Goal: Task Accomplishment & Management: Manage account settings

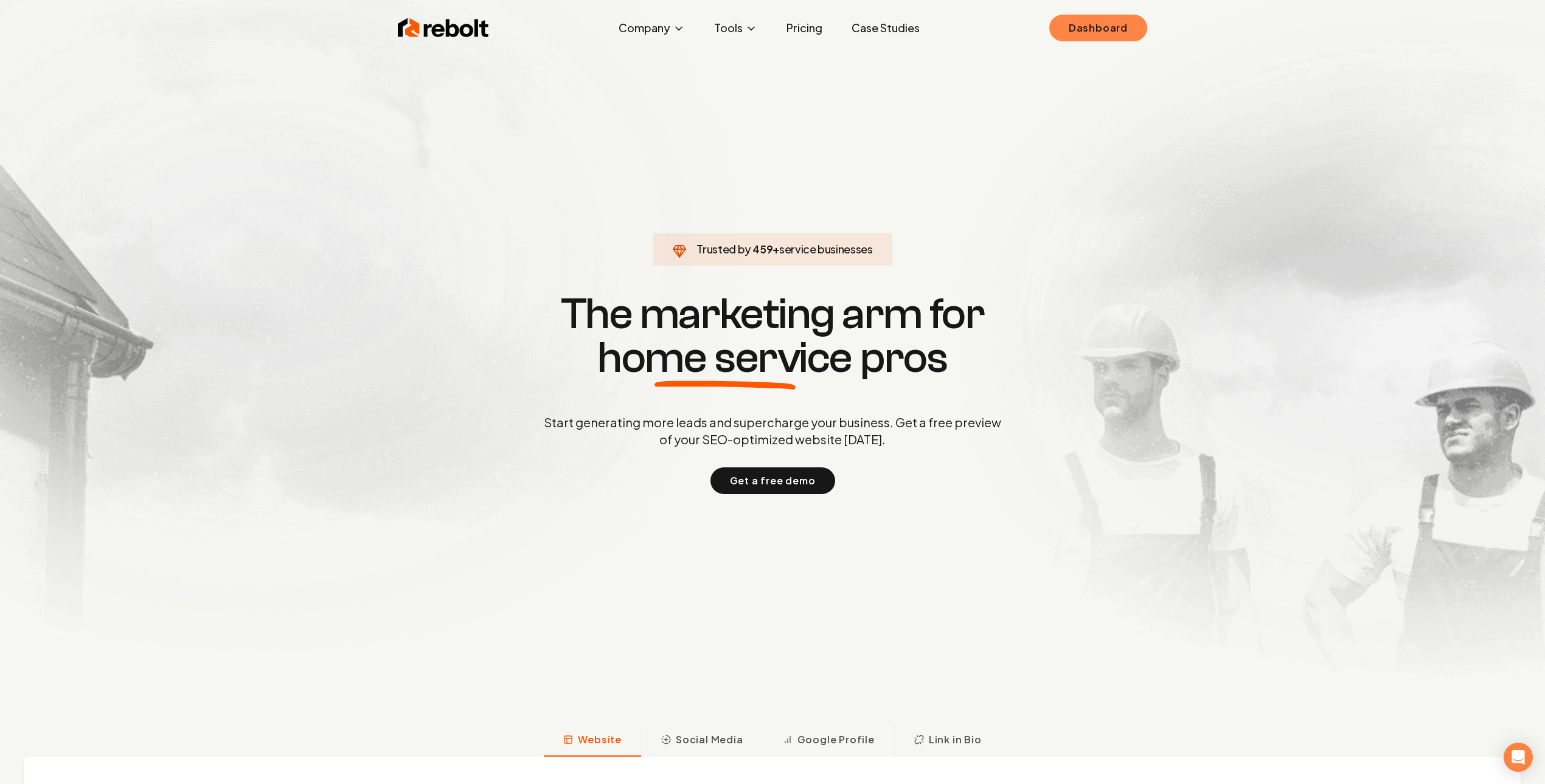
click at [1119, 29] on link "Dashboard" at bounding box center [1098, 28] width 98 height 27
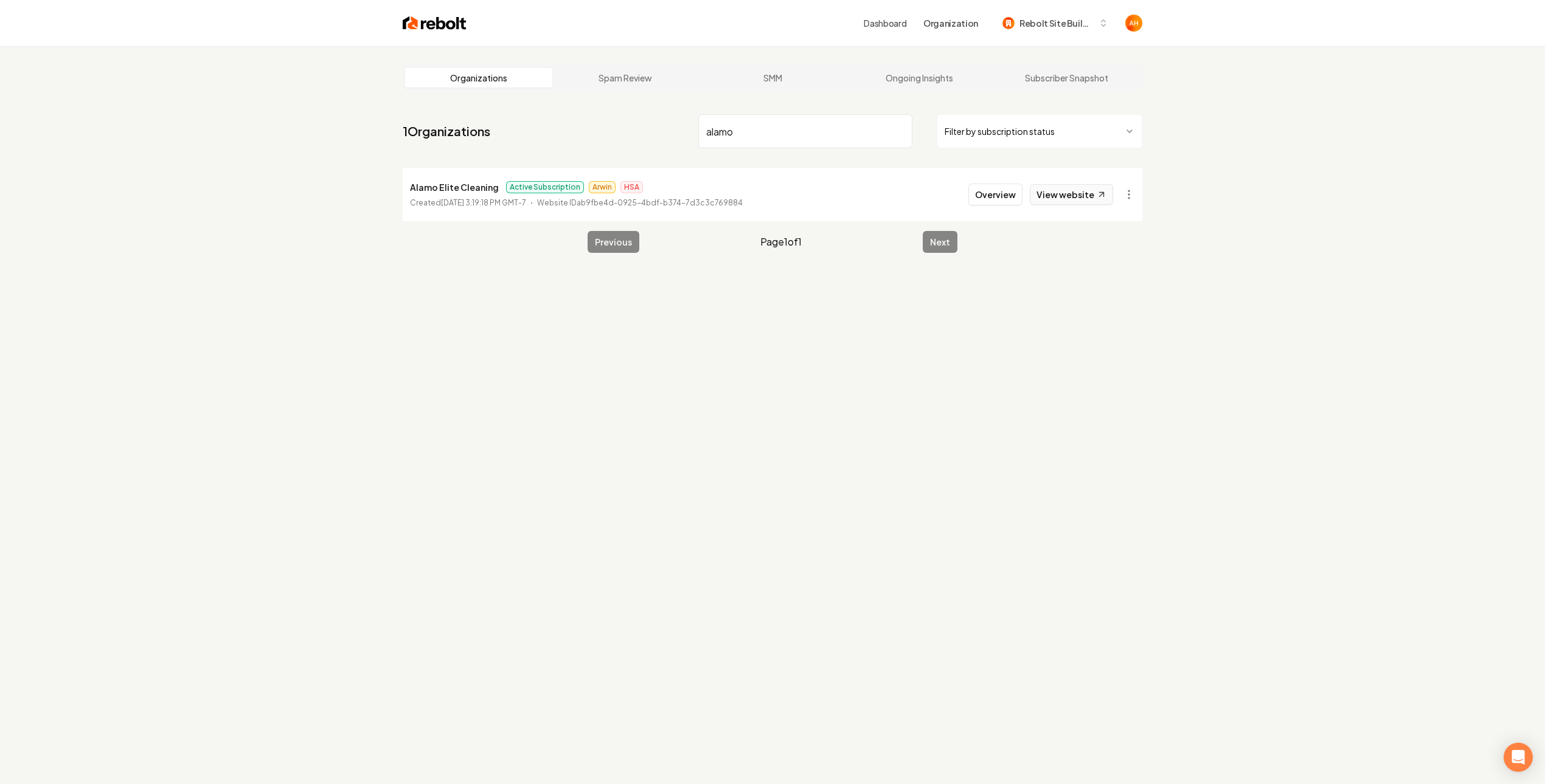
type input "alamo"
click at [1062, 195] on link "View website" at bounding box center [1071, 194] width 83 height 20
click at [1014, 202] on button "Overview" at bounding box center [995, 195] width 54 height 22
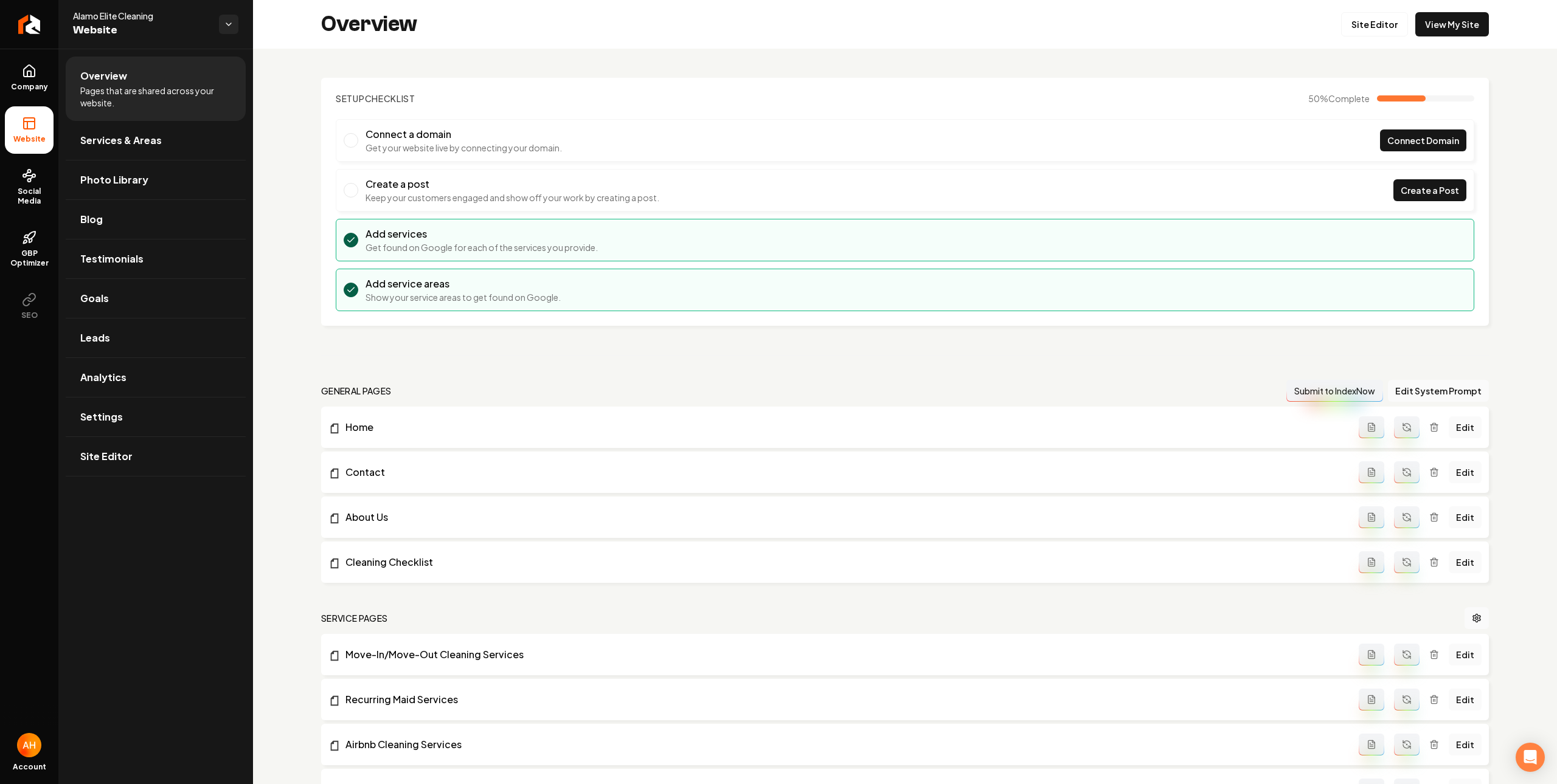
click at [688, 79] on section "Setup Checklist 50 % Complete Connect a domain Get your website live by connect…" at bounding box center [905, 202] width 1168 height 248
drag, startPoint x: 181, startPoint y: 13, endPoint x: 286, endPoint y: 28, distance: 106.1
click at [67, 15] on div "Alamo Elite Cleaning Website" at bounding box center [156, 24] width 195 height 49
click at [724, 68] on div "Setup Checklist 50 % Complete Connect a domain Get your website live by connect…" at bounding box center [905, 602] width 1304 height 1106
click at [529, 101] on header "Setup Checklist 50 % Complete" at bounding box center [905, 98] width 1139 height 12
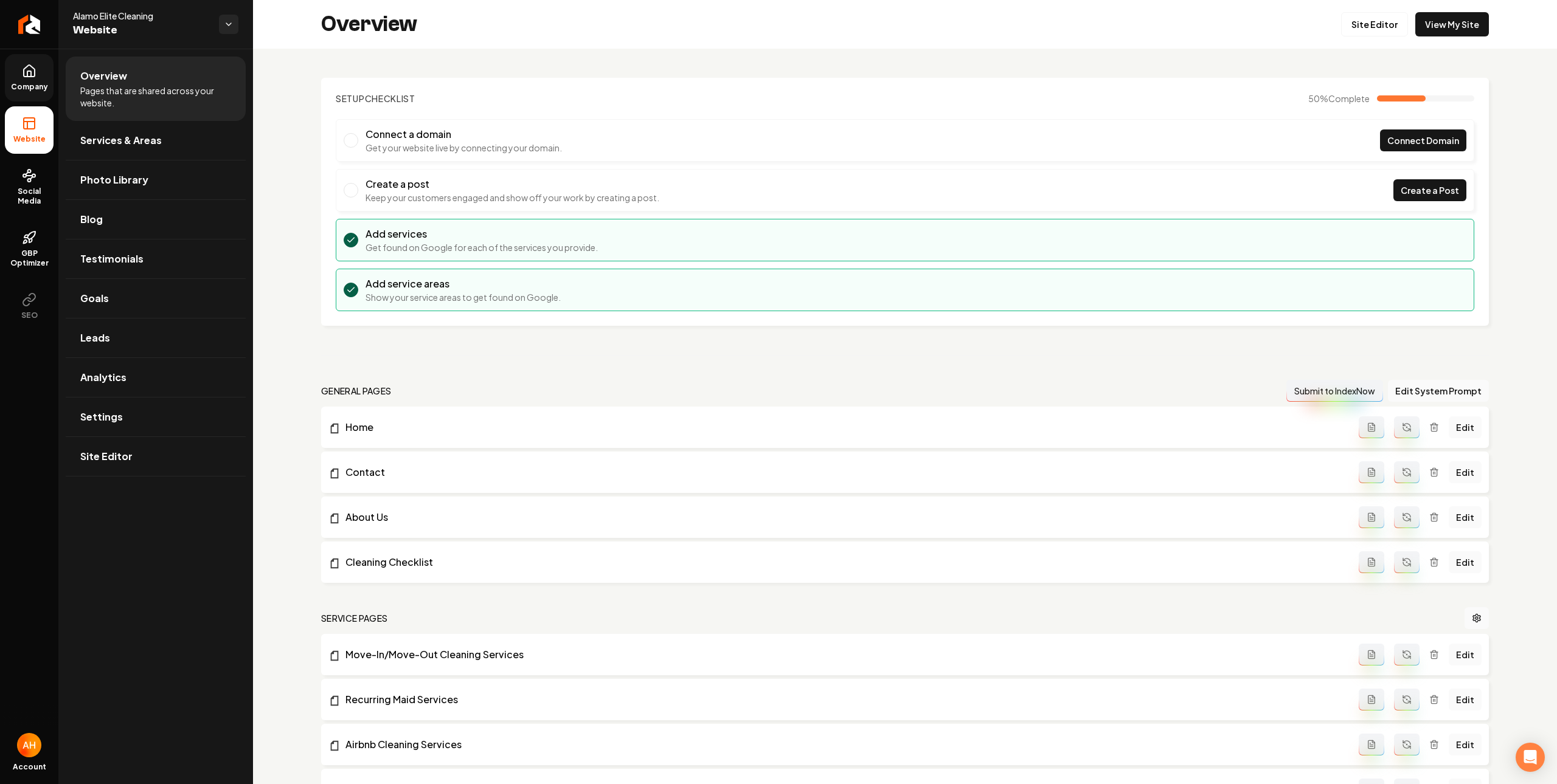
click at [39, 82] on span "Company" at bounding box center [30, 86] width 47 height 9
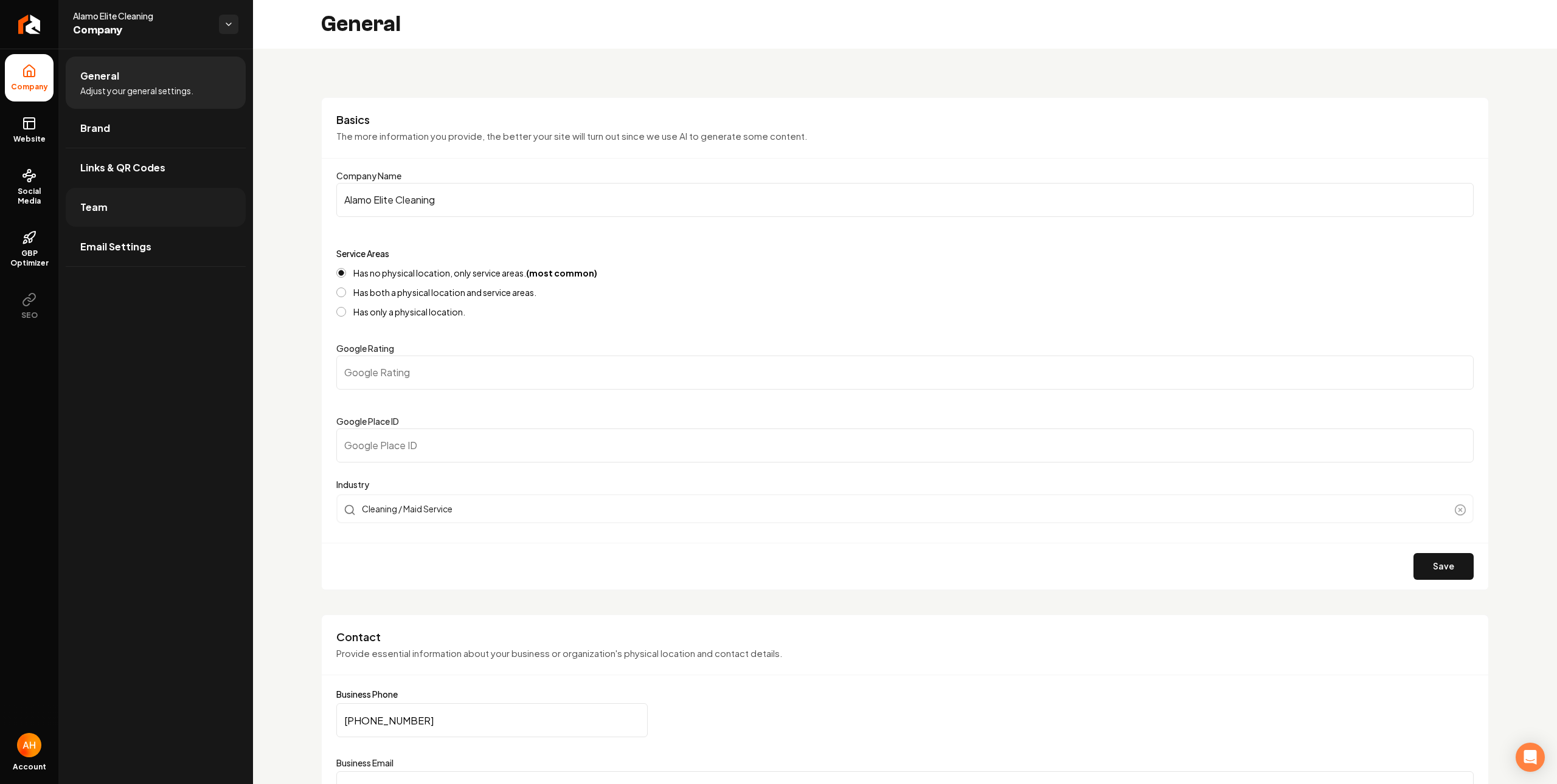
click at [156, 219] on link "Team" at bounding box center [156, 207] width 180 height 39
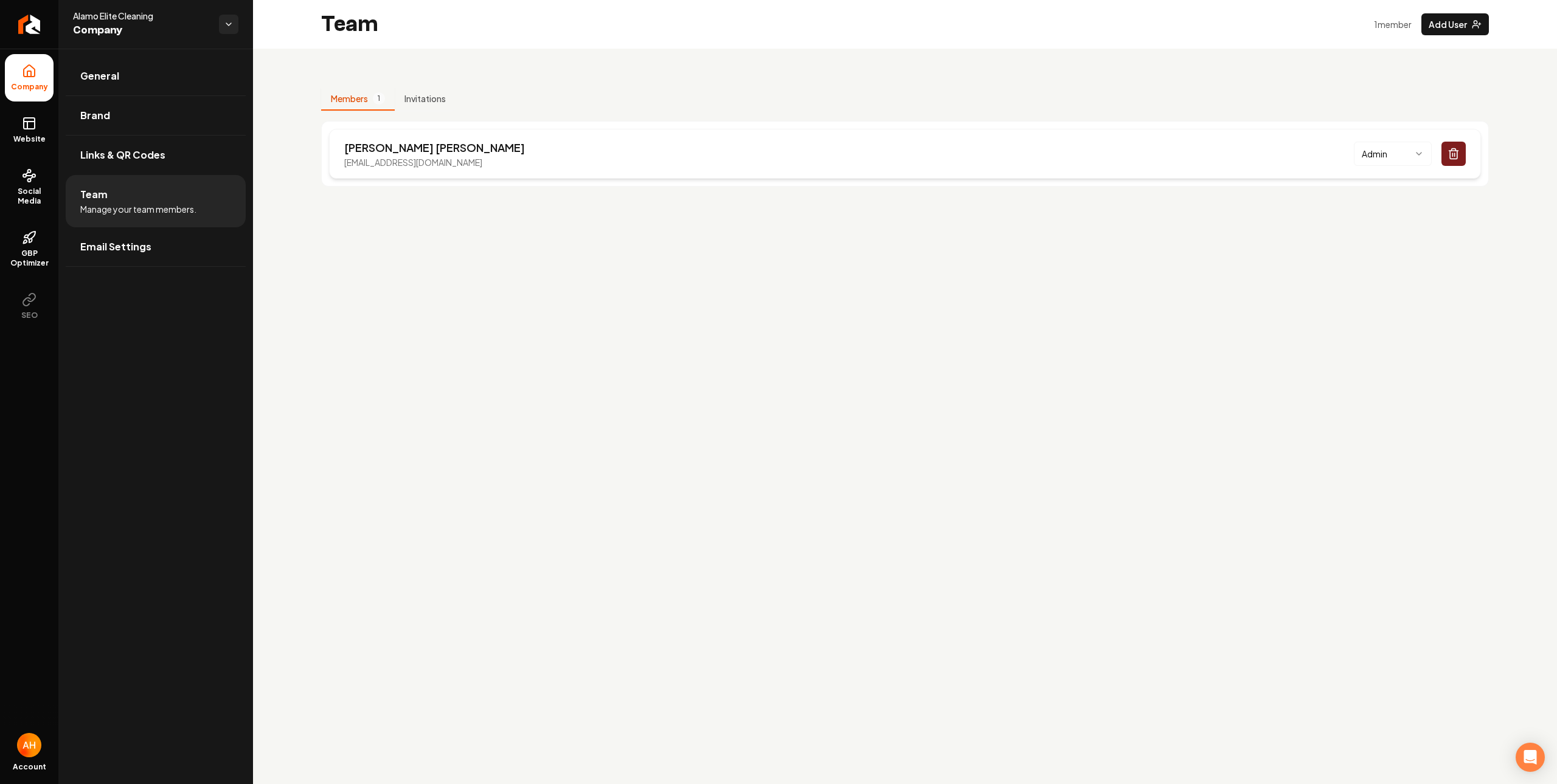
drag, startPoint x: 516, startPoint y: 163, endPoint x: 332, endPoint y: 158, distance: 184.1
click at [332, 158] on div "Matthew Balderas contact@alamoelitecleaning.com Admin" at bounding box center [905, 153] width 1152 height 49
click at [374, 160] on p "contact@alamoelitecleaning.com" at bounding box center [435, 162] width 181 height 12
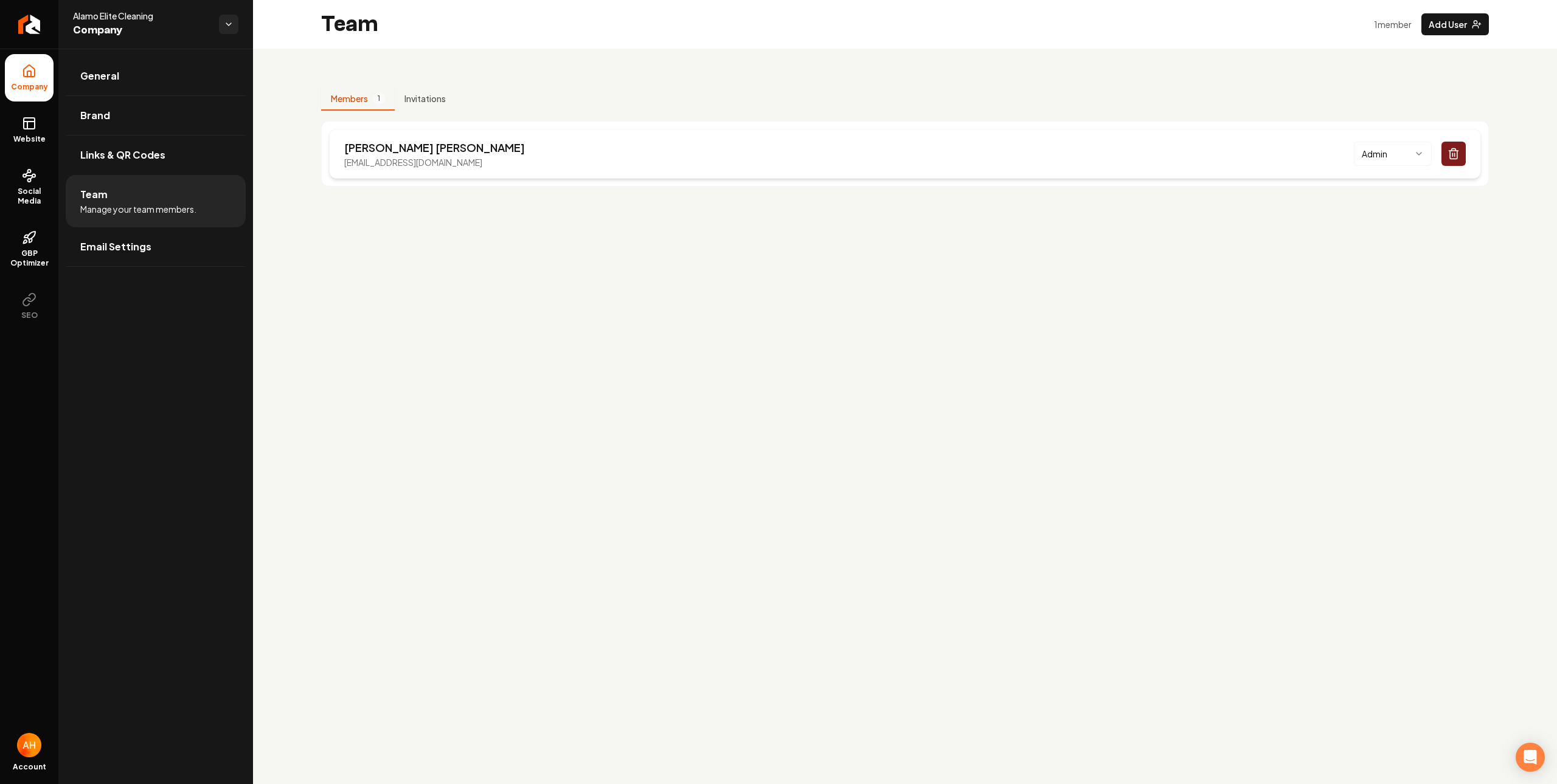
click at [422, 155] on p "Matthew Balderas" at bounding box center [435, 148] width 181 height 17
click at [422, 160] on p "contact@alamoelitecleaning.com" at bounding box center [435, 162] width 181 height 12
click at [437, 165] on p "contact@alamoelitecleaning.com" at bounding box center [435, 162] width 181 height 12
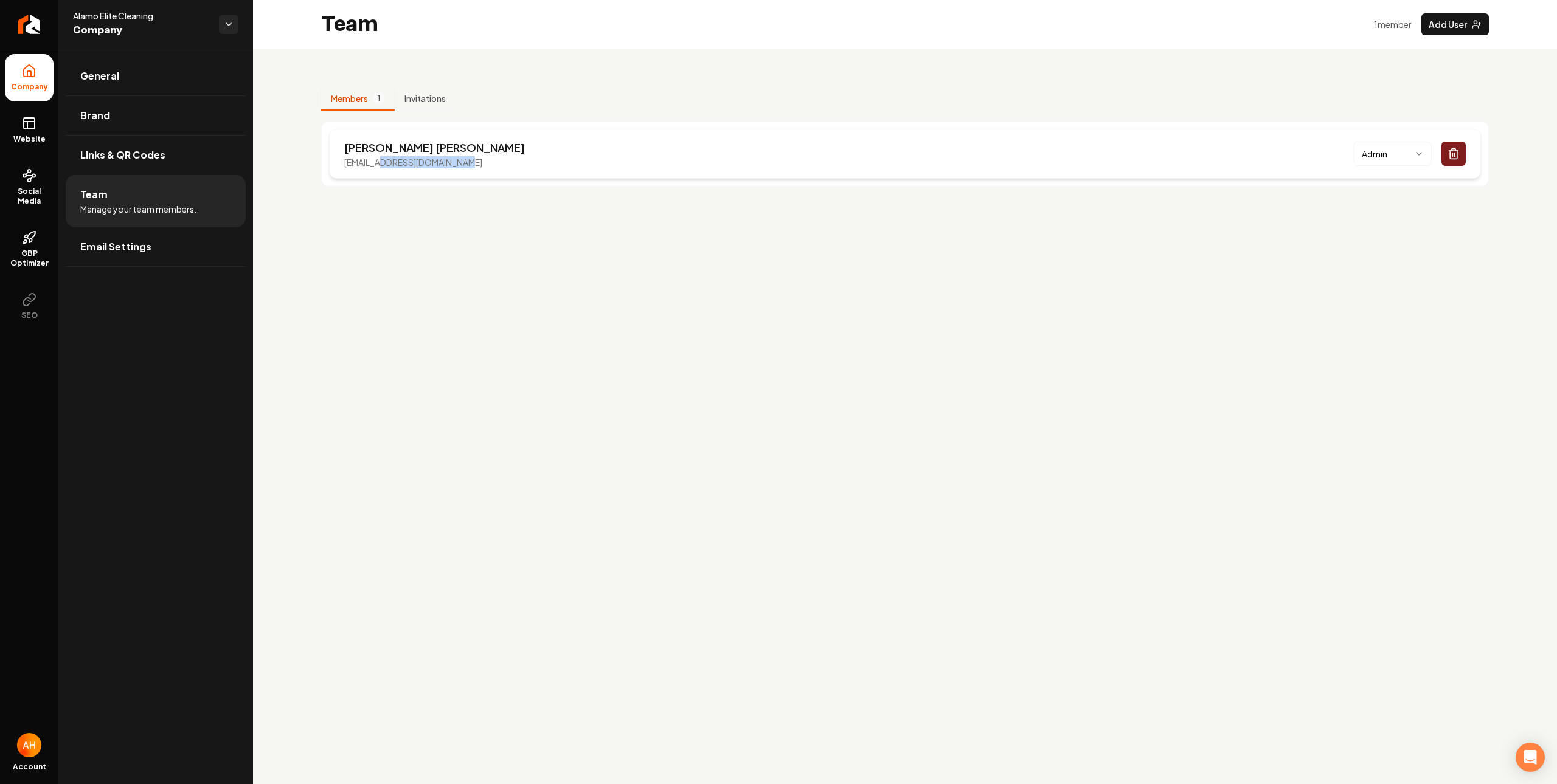
click at [437, 165] on p "contact@alamoelitecleaning.com" at bounding box center [435, 162] width 181 height 12
click at [514, 163] on div "Matthew Balderas contact@alamoelitecleaning.com Admin" at bounding box center [905, 153] width 1152 height 49
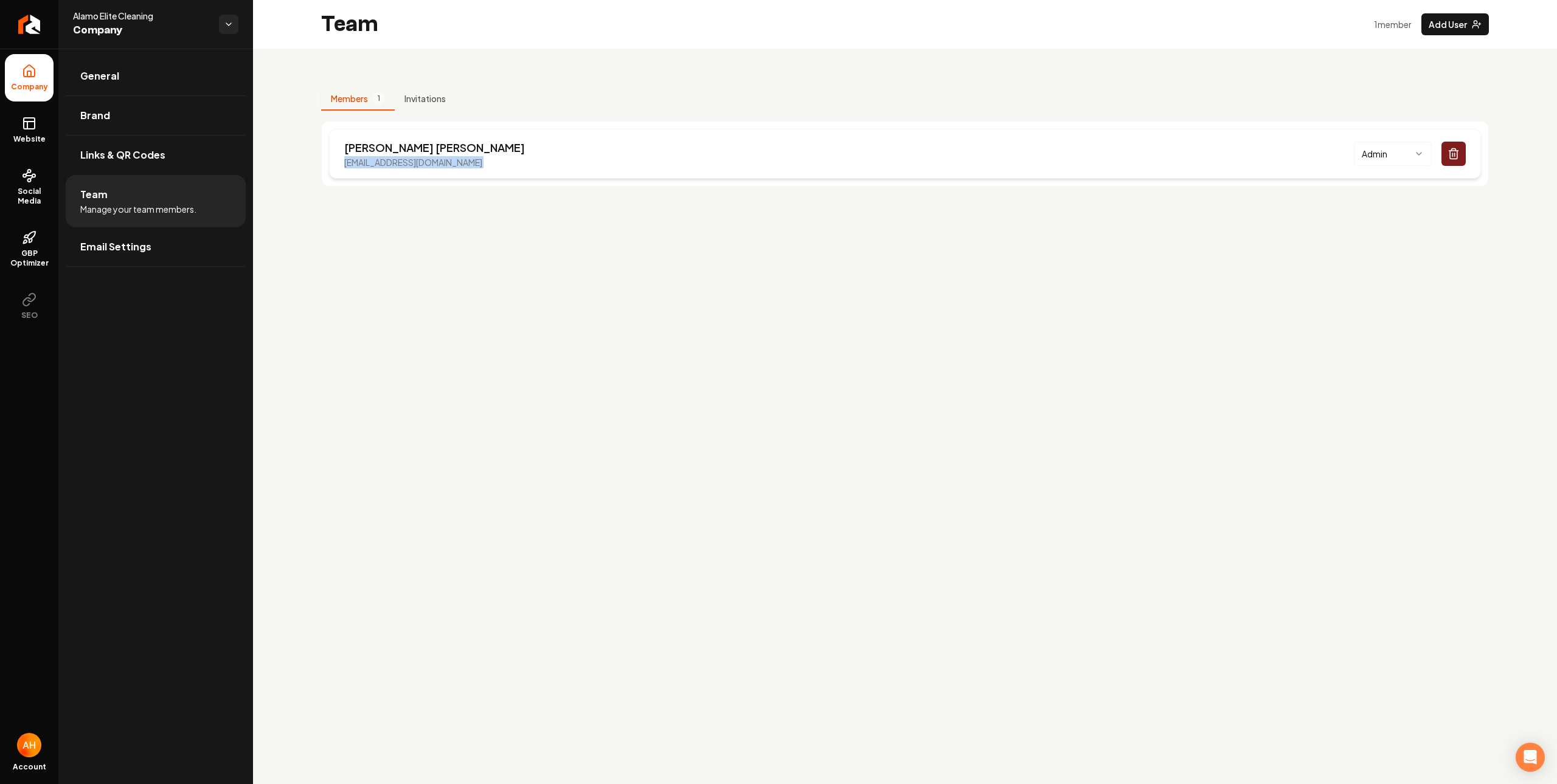
drag, startPoint x: 431, startPoint y: 162, endPoint x: 332, endPoint y: 163, distance: 99.0
click at [332, 163] on div "Matthew Balderas contact@alamoelitecleaning.com Admin" at bounding box center [905, 153] width 1152 height 49
click at [1452, 26] on button "Add User" at bounding box center [1456, 24] width 68 height 22
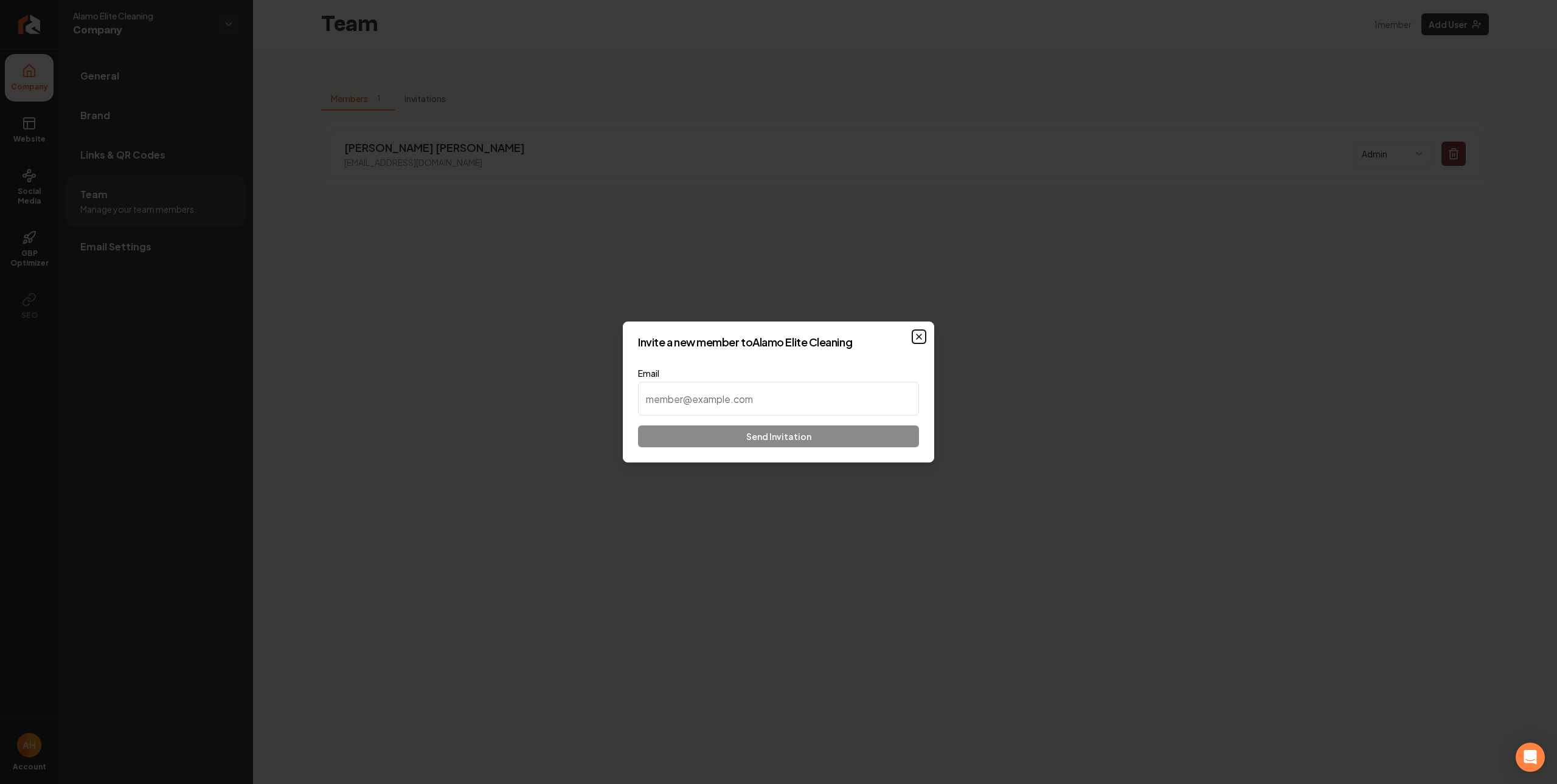
click at [921, 334] on icon "button" at bounding box center [919, 337] width 9 height 9
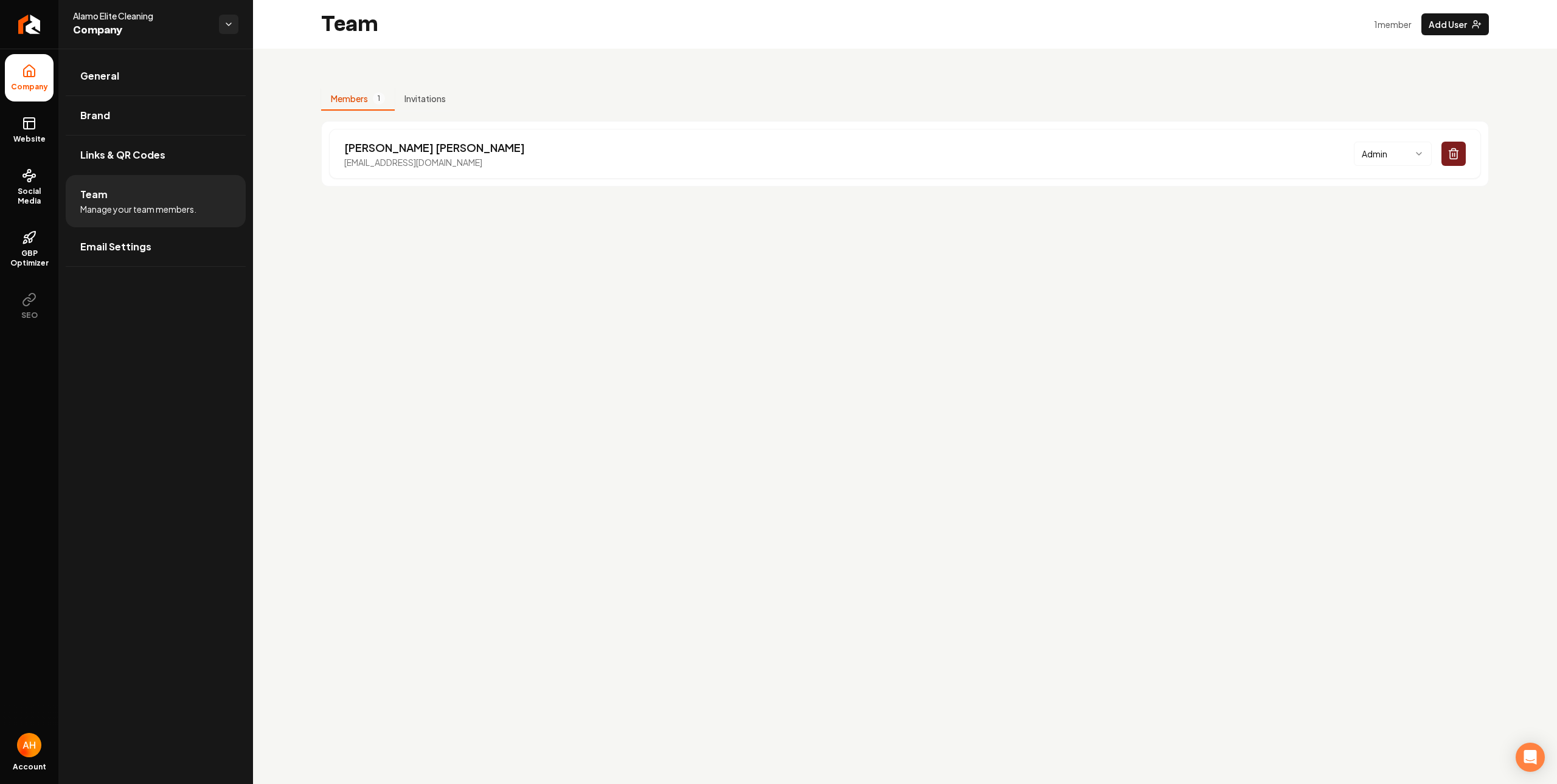
drag, startPoint x: 541, startPoint y: 273, endPoint x: 593, endPoint y: 255, distance: 55.0
click at [541, 273] on main "Team 1 member Add User Members 1 Invitations Matthew Balderas contact@alamoelit…" at bounding box center [905, 392] width 1304 height 784
click at [1449, 24] on button "Add User" at bounding box center [1456, 24] width 68 height 22
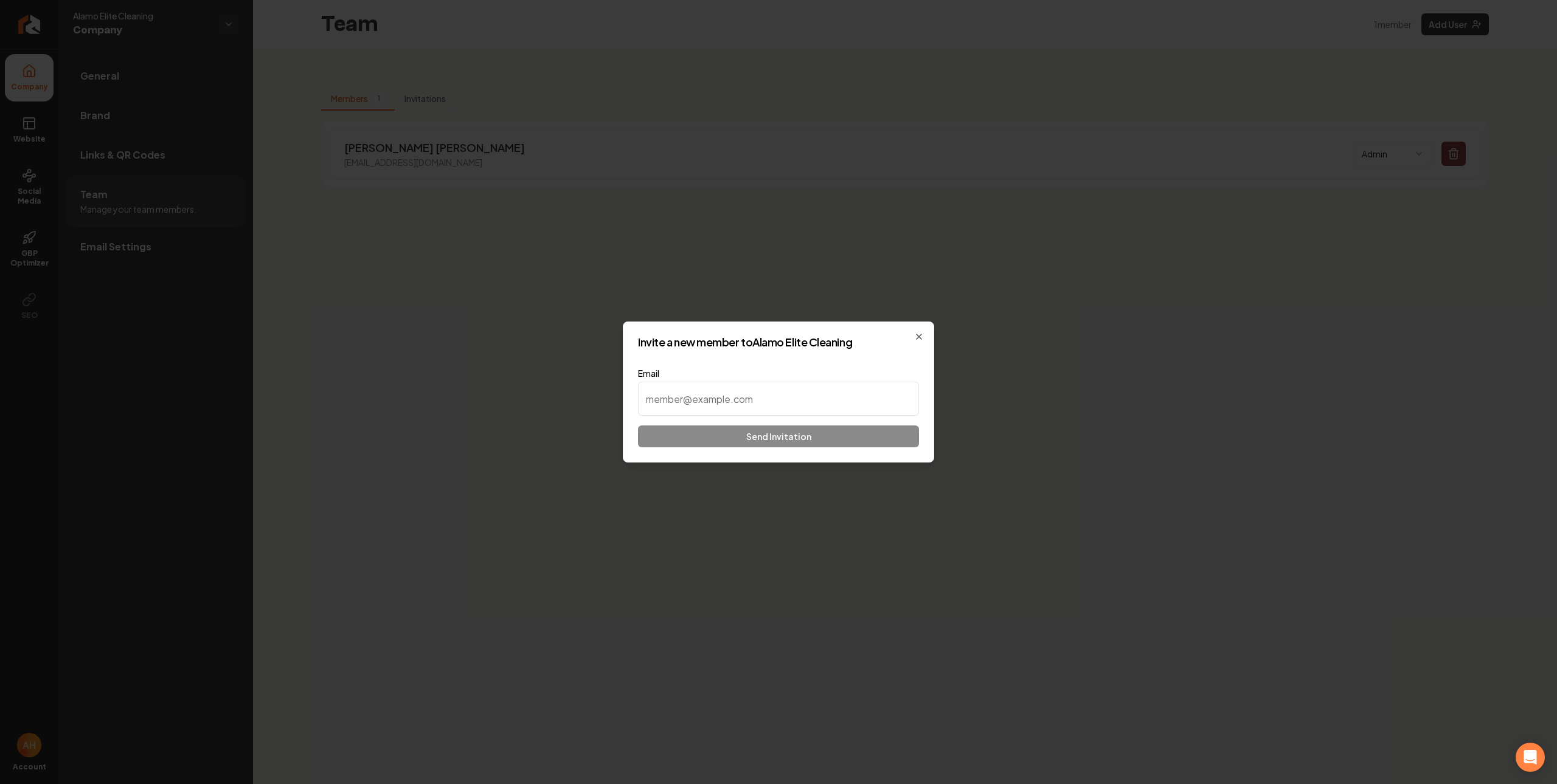
click at [678, 419] on div "Email Send Invitation" at bounding box center [779, 407] width 281 height 80
click at [691, 411] on input at bounding box center [779, 398] width 281 height 34
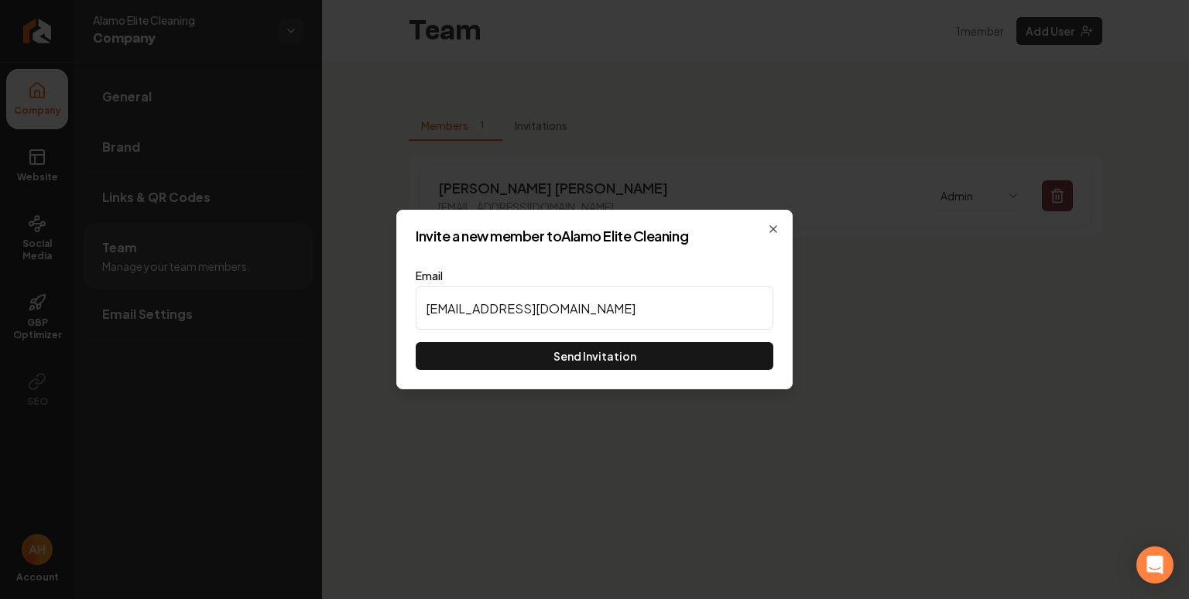
click at [688, 308] on input "bookings@pearlprestigecleaning.com" at bounding box center [595, 307] width 358 height 43
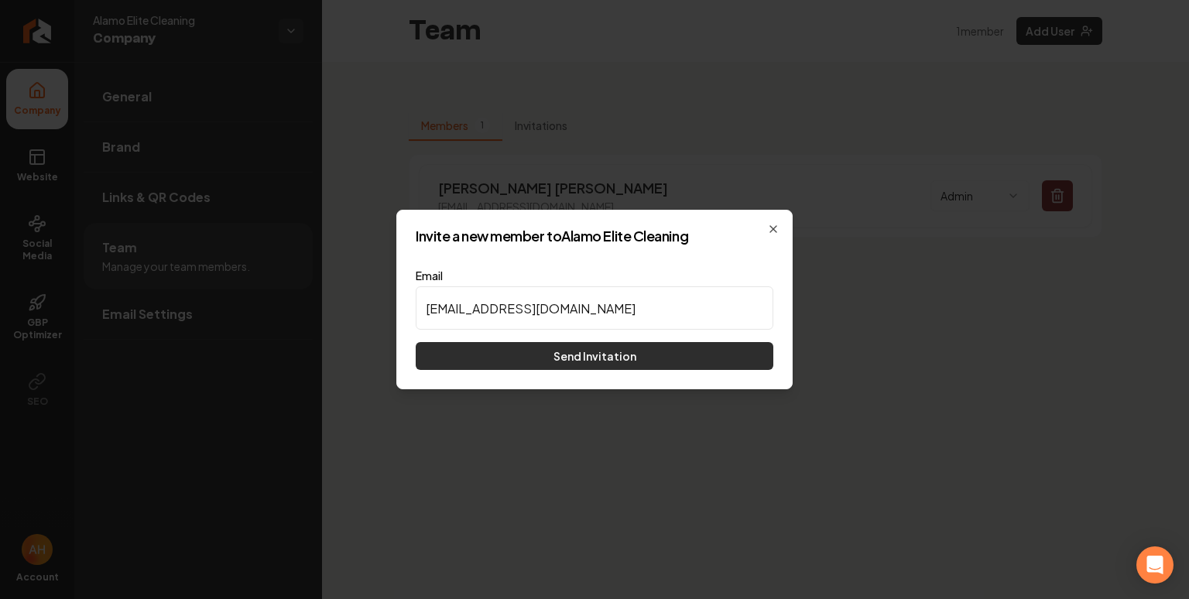
type input "bookings@pearlprestigecleaning.com"
click at [676, 357] on button "Send Invitation" at bounding box center [595, 356] width 358 height 28
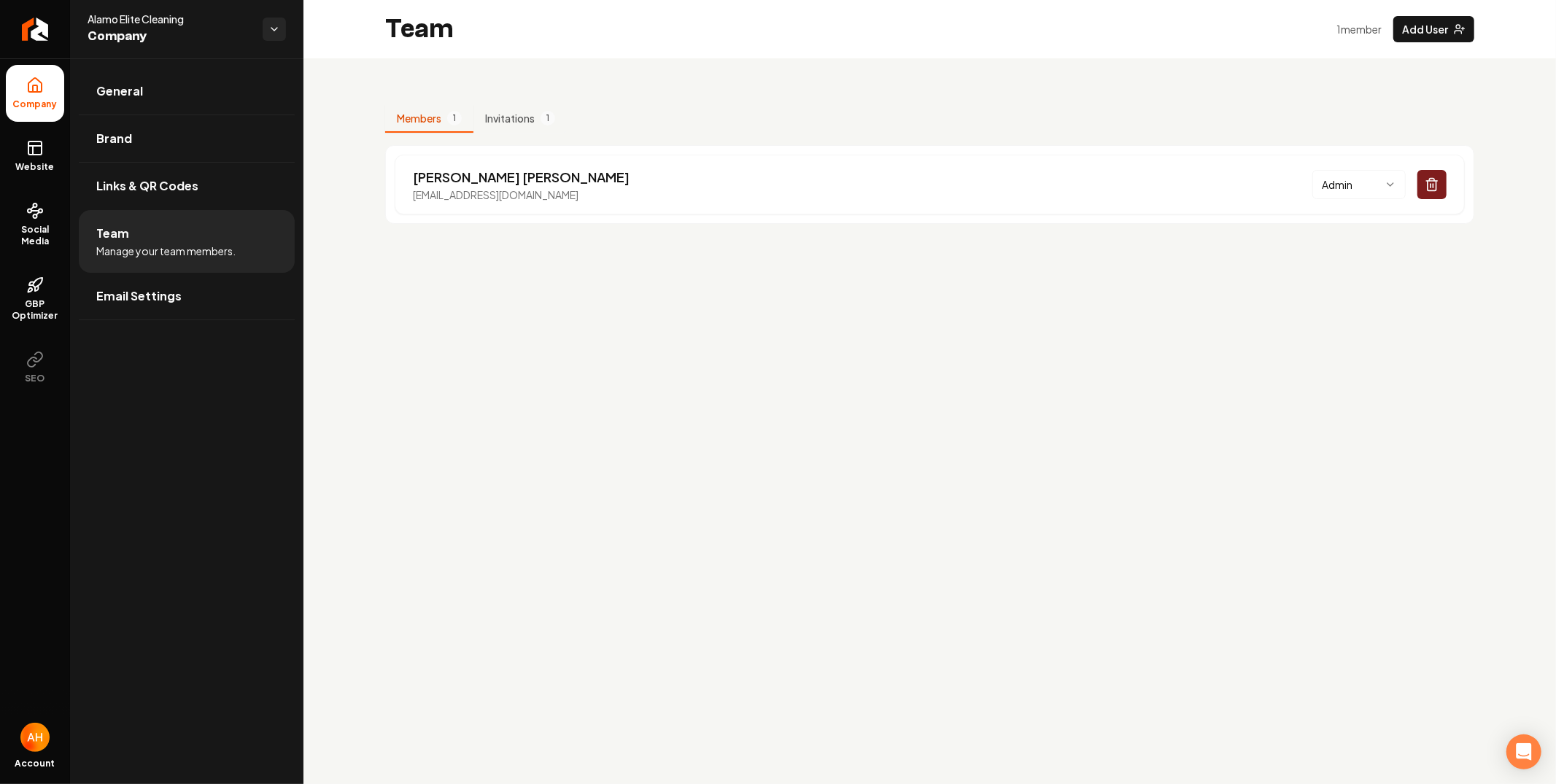
click at [1099, 374] on main "Team 1 member Add User Members 1 Invitations 1 Matthew Balderas contact@alamoel…" at bounding box center [929, 392] width 1253 height 784
click at [521, 120] on button "Invitations 1" at bounding box center [519, 118] width 93 height 27
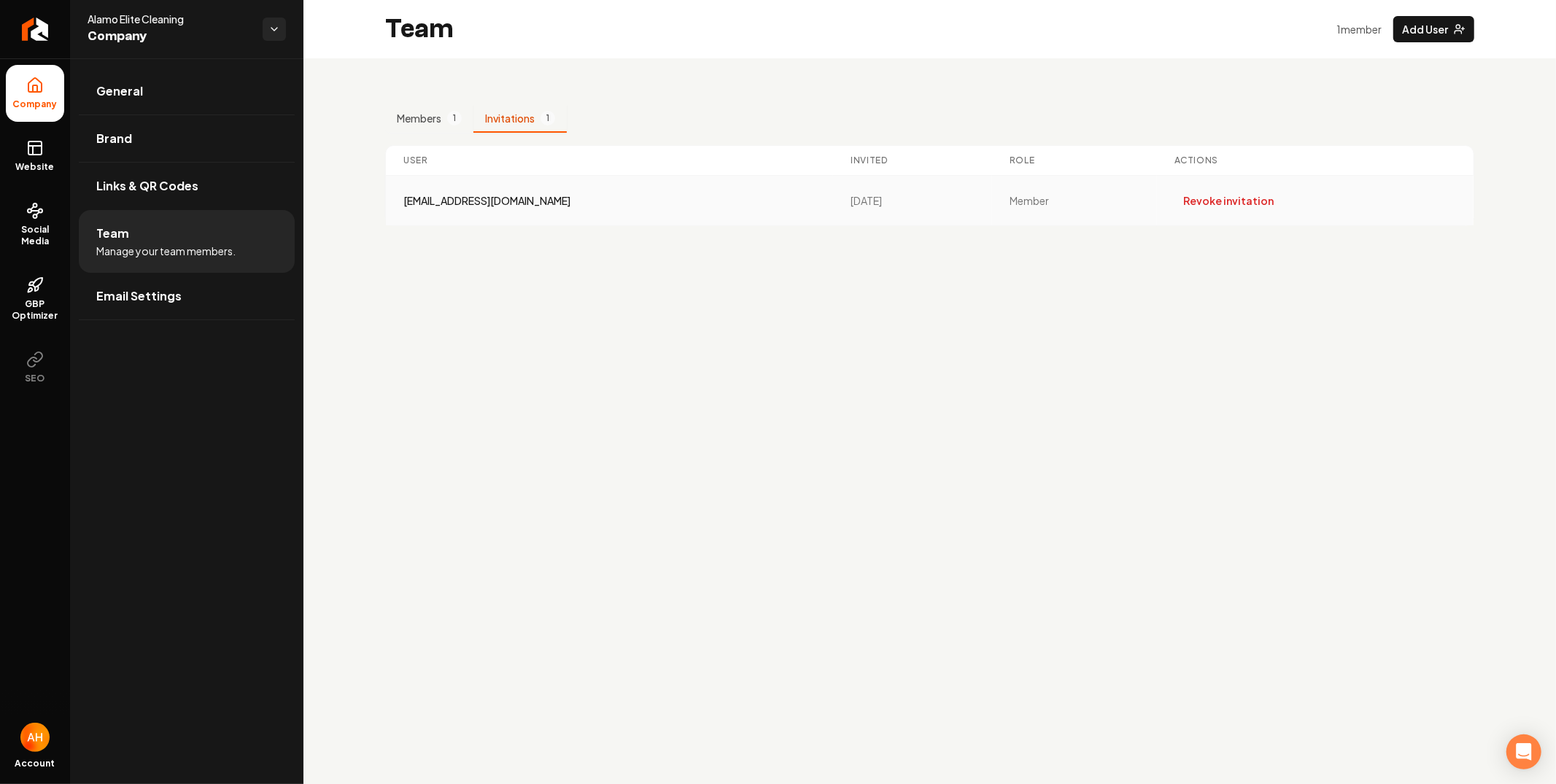
drag, startPoint x: 500, startPoint y: 215, endPoint x: 411, endPoint y: 202, distance: 89.9
click at [411, 202] on div "bookings@pearlprestigecleaning.com" at bounding box center [609, 200] width 412 height 14
click at [412, 202] on div "bookings@pearlprestigecleaning.com" at bounding box center [609, 200] width 412 height 14
click at [460, 202] on div "bookings@pearlprestigecleaning.com" at bounding box center [609, 200] width 412 height 14
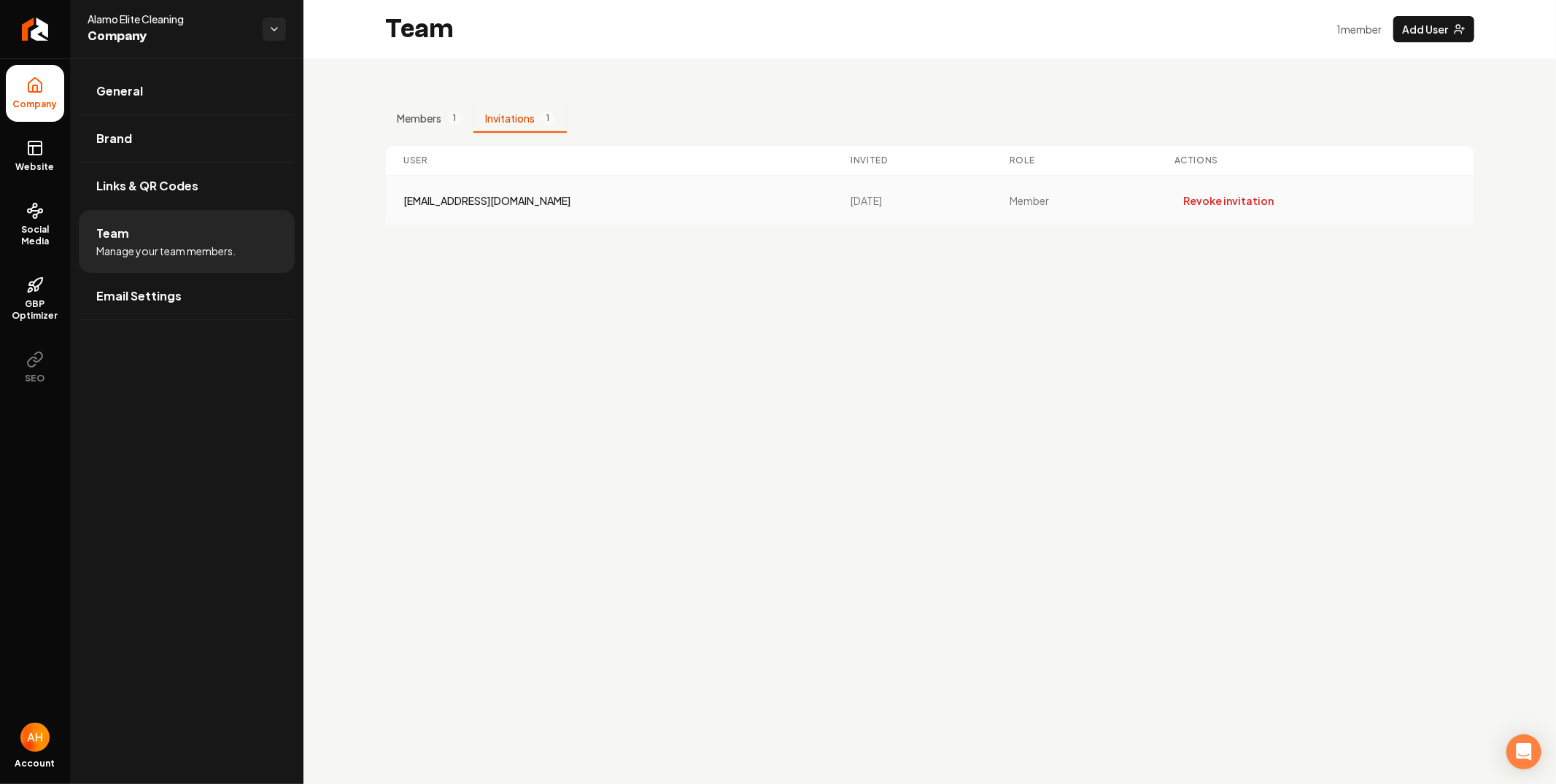
click at [460, 202] on div "bookings@pearlprestigecleaning.com" at bounding box center [609, 200] width 412 height 14
drag, startPoint x: 460, startPoint y: 202, endPoint x: 500, endPoint y: 242, distance: 56.6
click at [460, 202] on div "bookings@pearlprestigecleaning.com" at bounding box center [609, 200] width 412 height 14
click at [53, 155] on link "Website" at bounding box center [35, 155] width 58 height 57
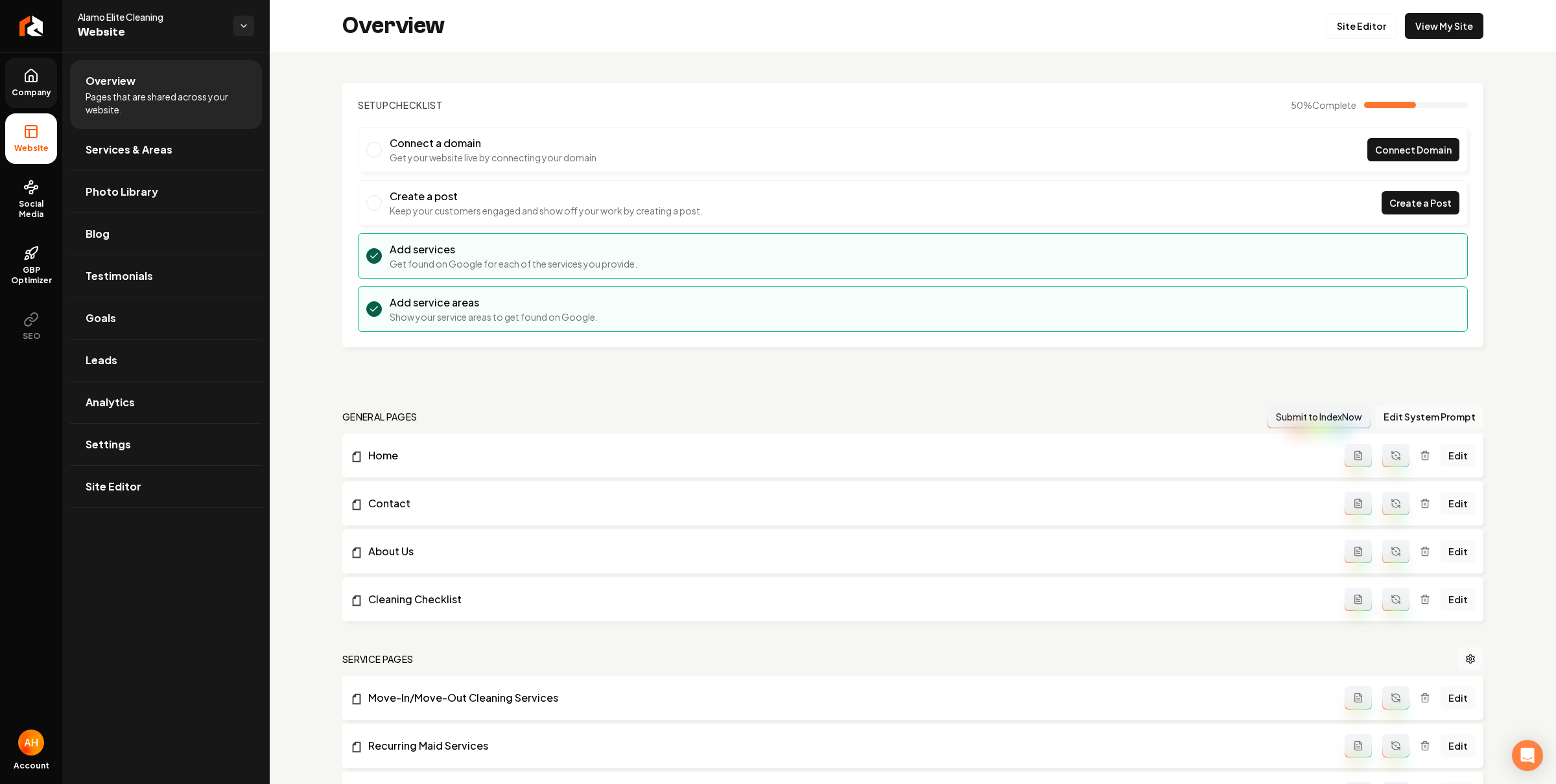
click at [577, 90] on section "Setup Checklist 50 % Complete Connect a domain Get your website live by connect…" at bounding box center [913, 215] width 1141 height 265
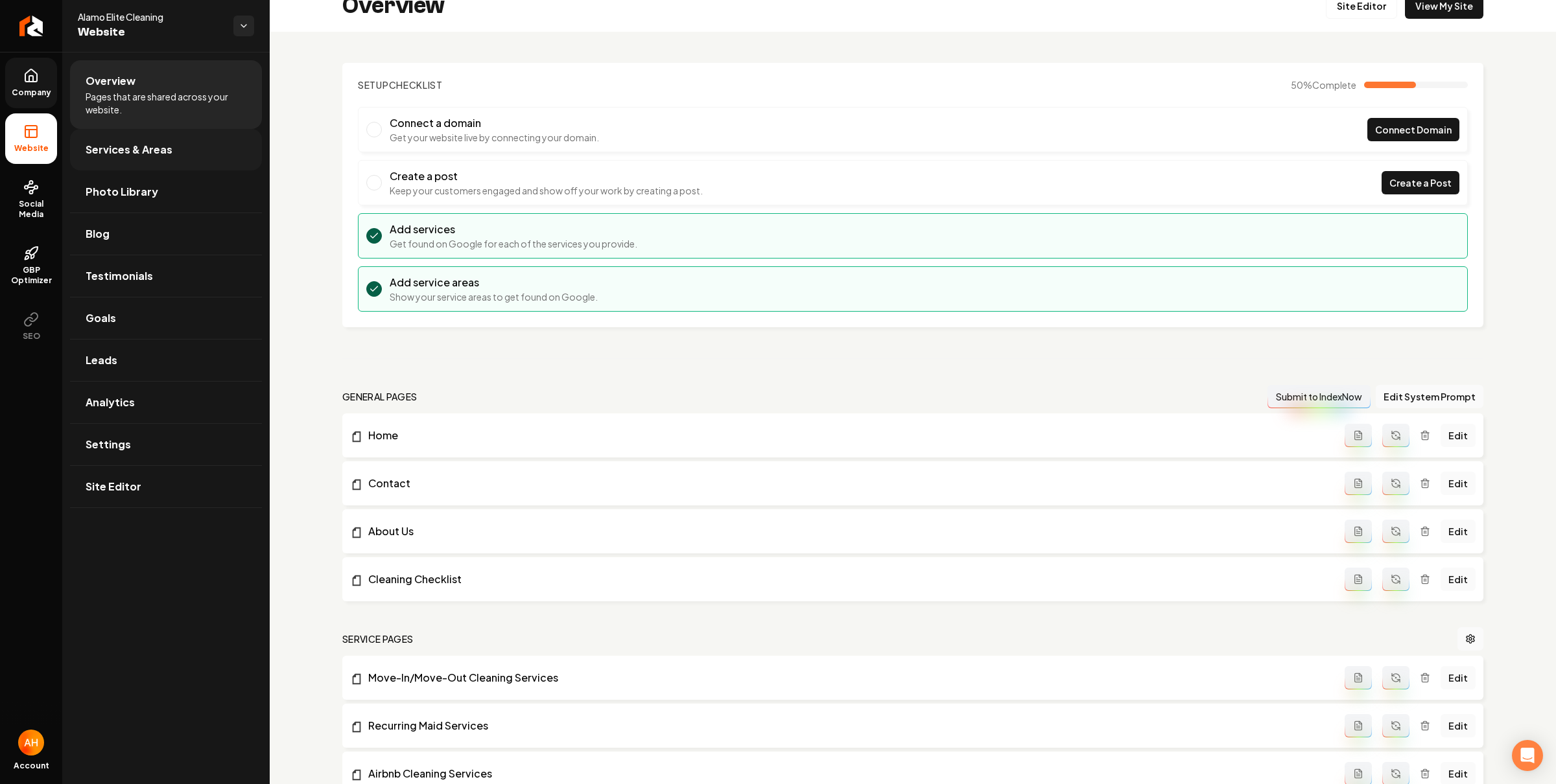
click at [131, 165] on link "Services & Areas" at bounding box center [166, 150] width 192 height 42
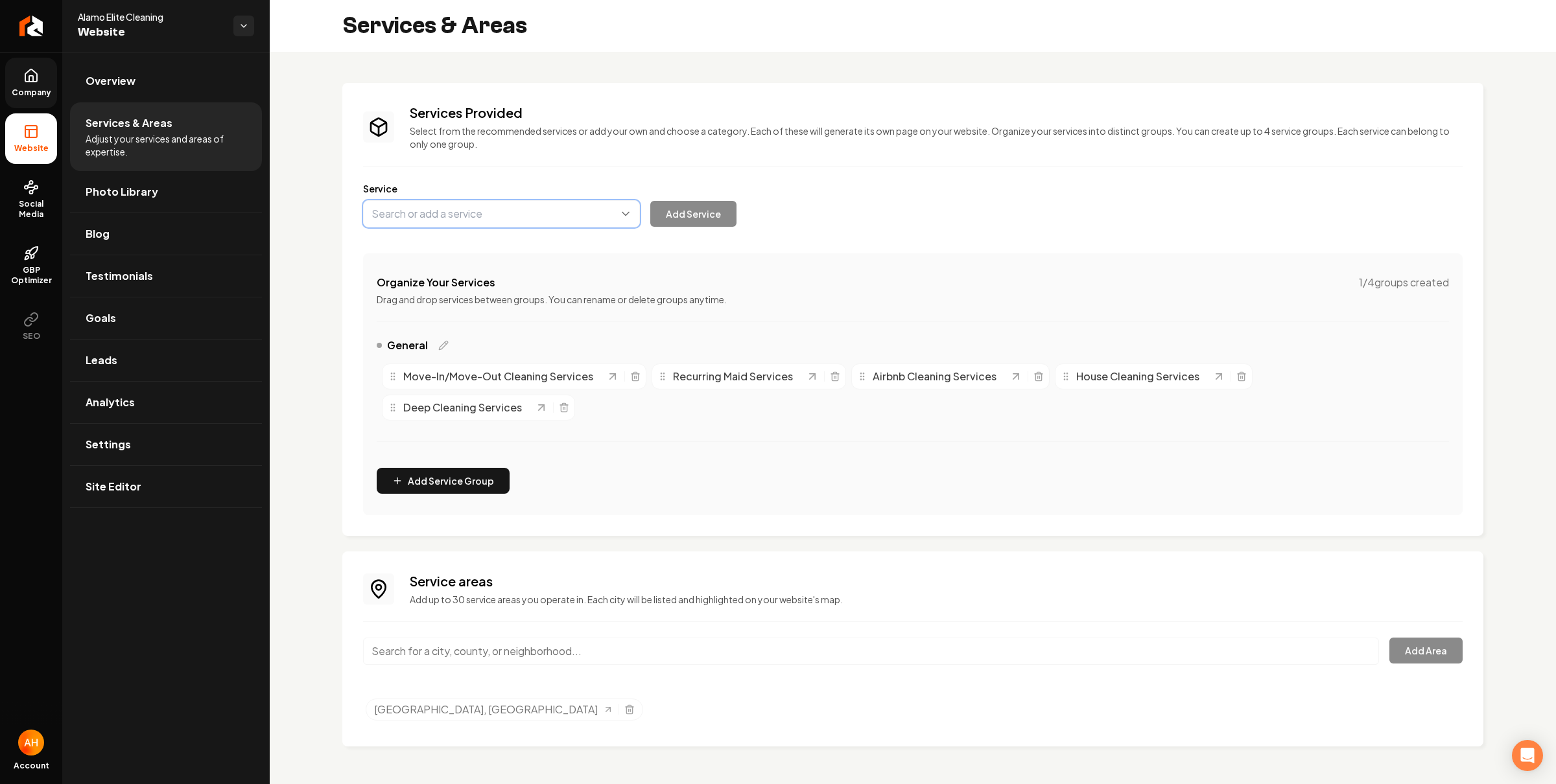
click at [494, 224] on button "Main content area" at bounding box center [501, 214] width 277 height 28
type input "Commer"
click at [899, 119] on div "Services Provided Select from the recommended services or add your own and choo…" at bounding box center [912, 309] width 1100 height 411
click at [198, 185] on link "Photo Library" at bounding box center [166, 192] width 192 height 42
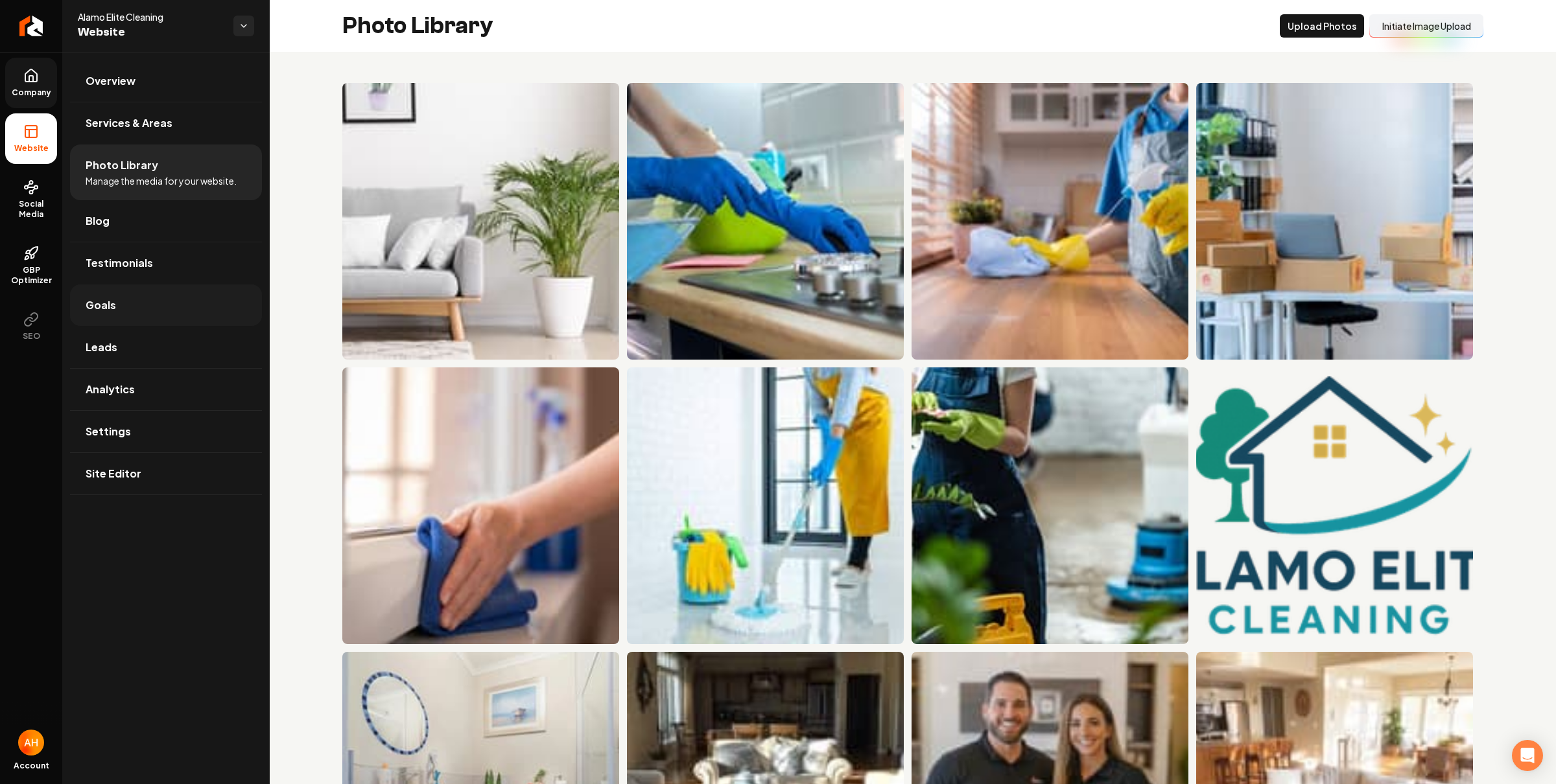
click at [179, 317] on link "Goals" at bounding box center [166, 306] width 192 height 42
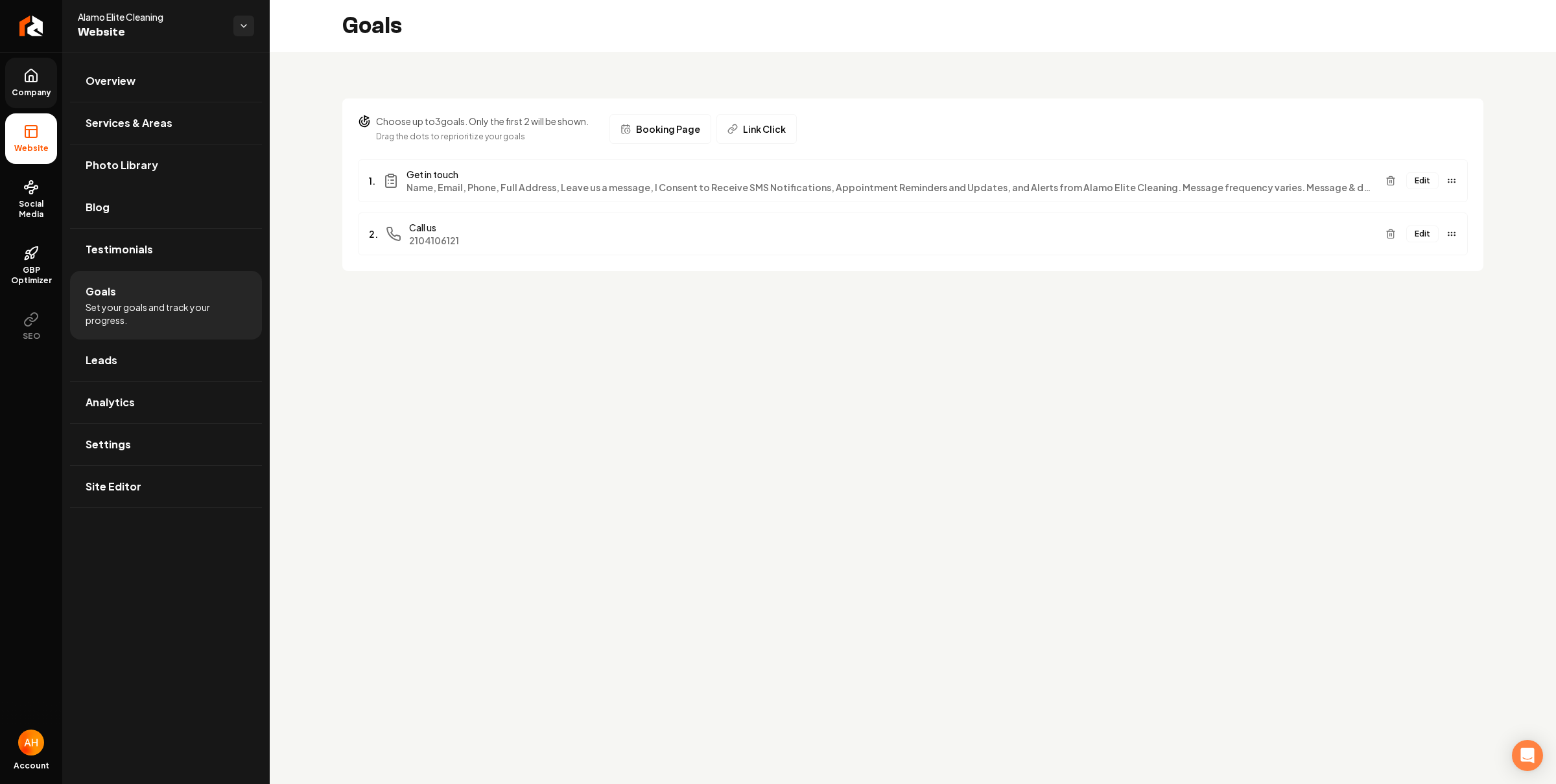
click at [1429, 235] on button "Edit" at bounding box center [1423, 234] width 33 height 17
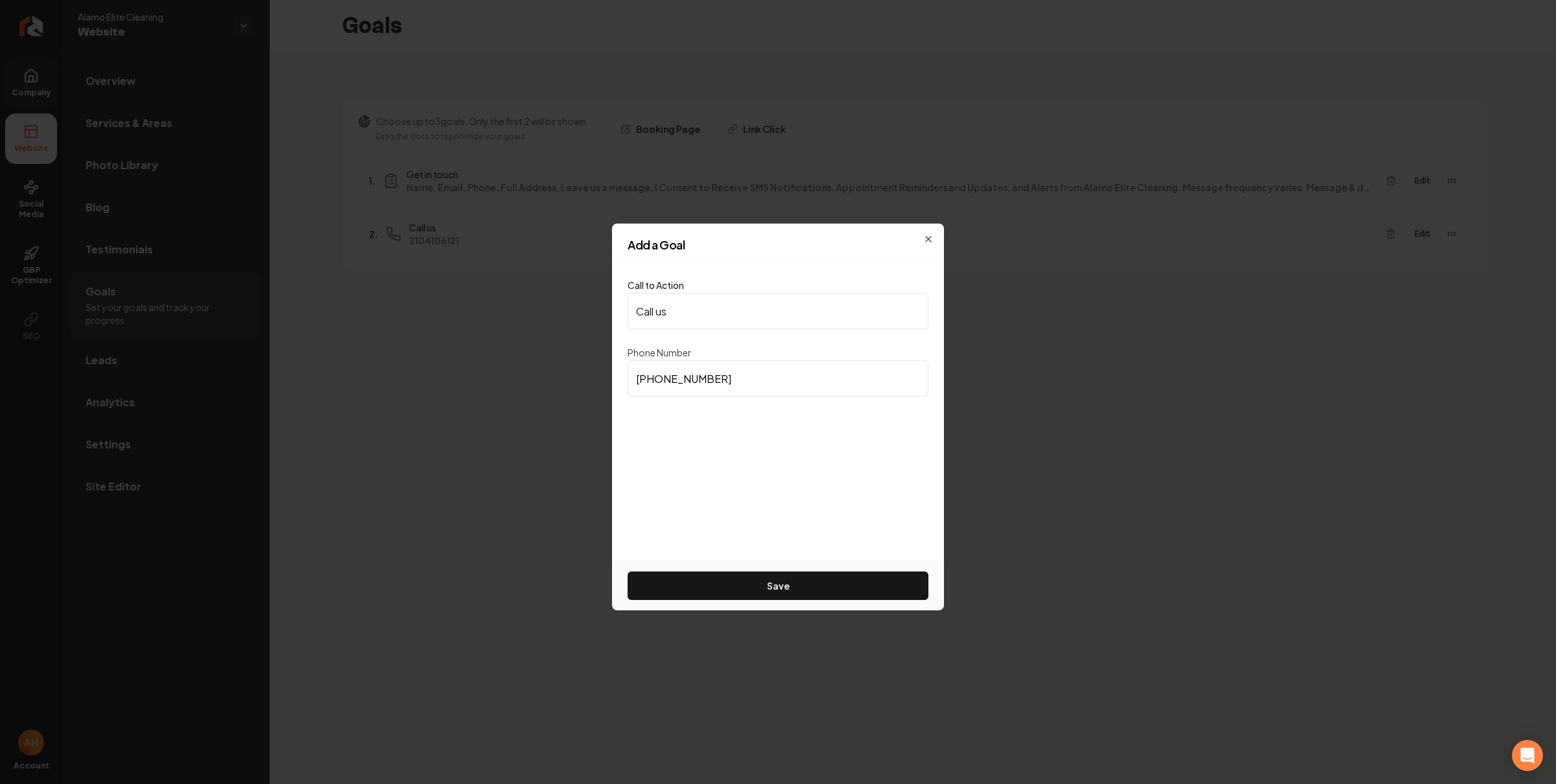
click at [737, 379] on input "(210) 410-6121" at bounding box center [778, 378] width 301 height 36
click at [739, 375] on input "(210) 410-6121" at bounding box center [778, 378] width 301 height 36
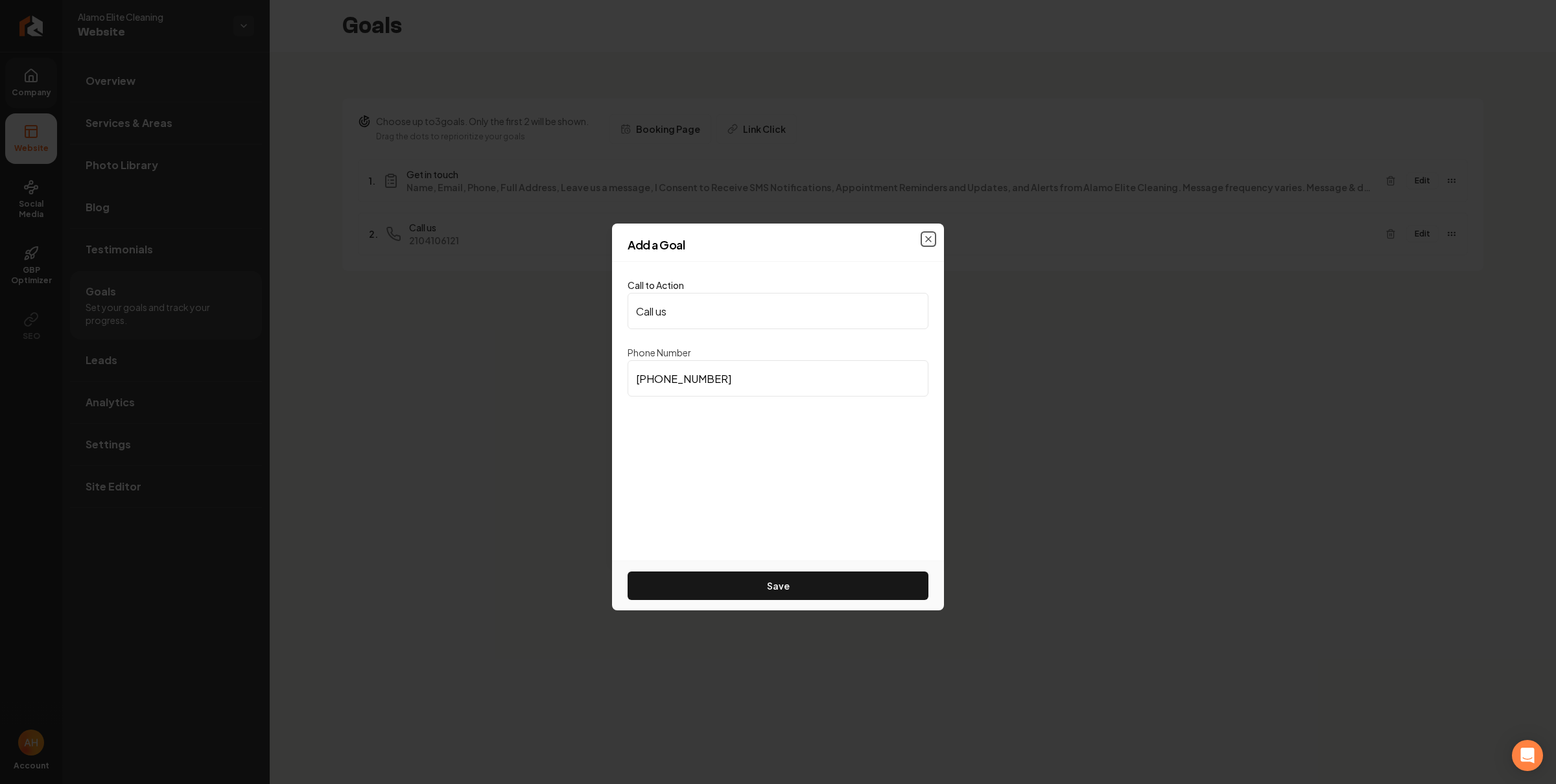
click at [928, 235] on icon "button" at bounding box center [928, 239] width 10 height 10
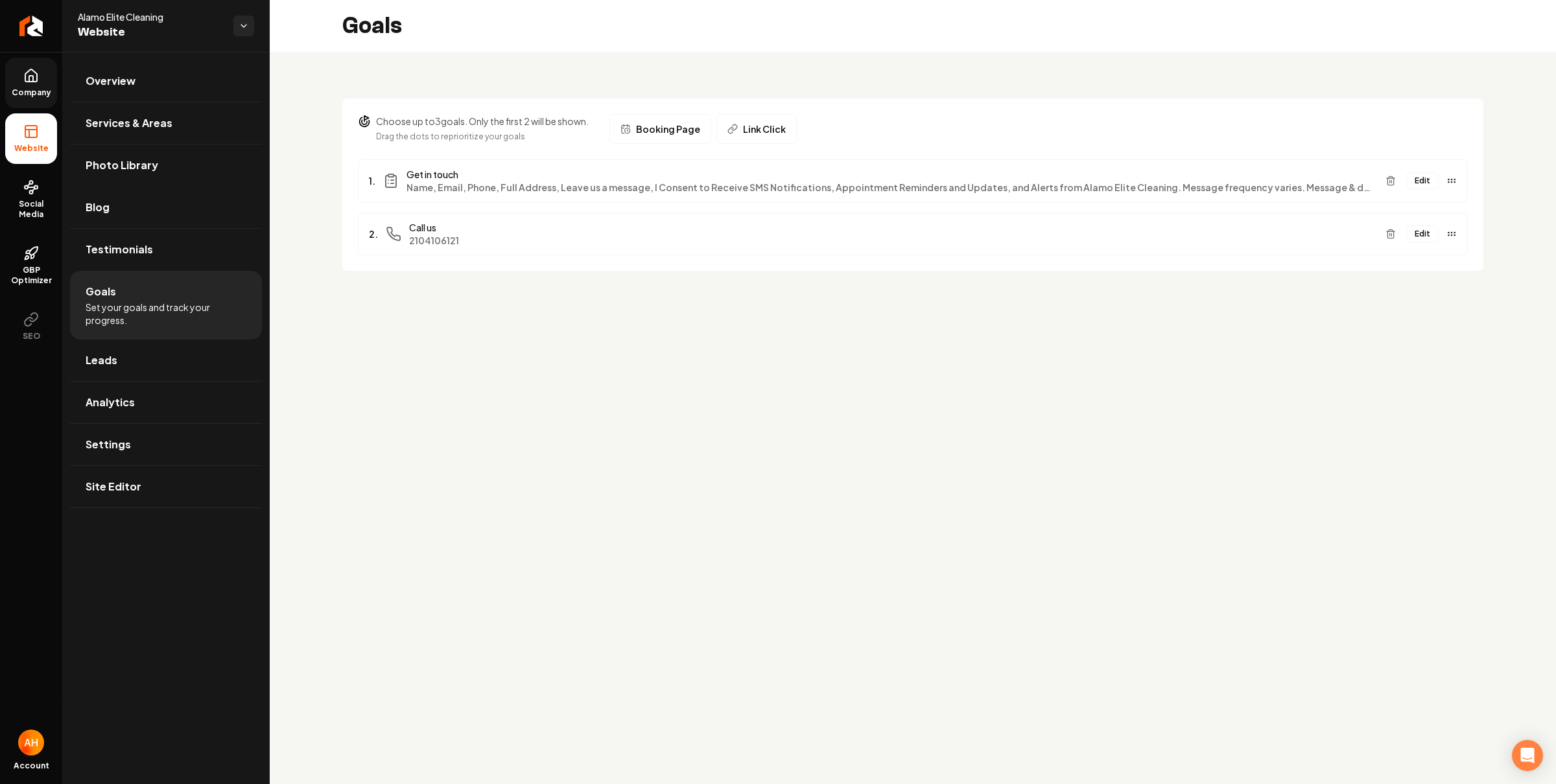
click at [731, 423] on main "Goals Choose up to 3 goals. Only the first 2 will be shown. Drag the dots to re…" at bounding box center [912, 392] width 1286 height 784
drag, startPoint x: 169, startPoint y: 322, endPoint x: 88, endPoint y: 297, distance: 84.8
click at [88, 297] on li "Goals Set your goals and track your progress." at bounding box center [166, 306] width 192 height 69
click at [518, 312] on main "Goals Choose up to 3 goals. Only the first 2 will be shown. Drag the dots to re…" at bounding box center [912, 392] width 1286 height 784
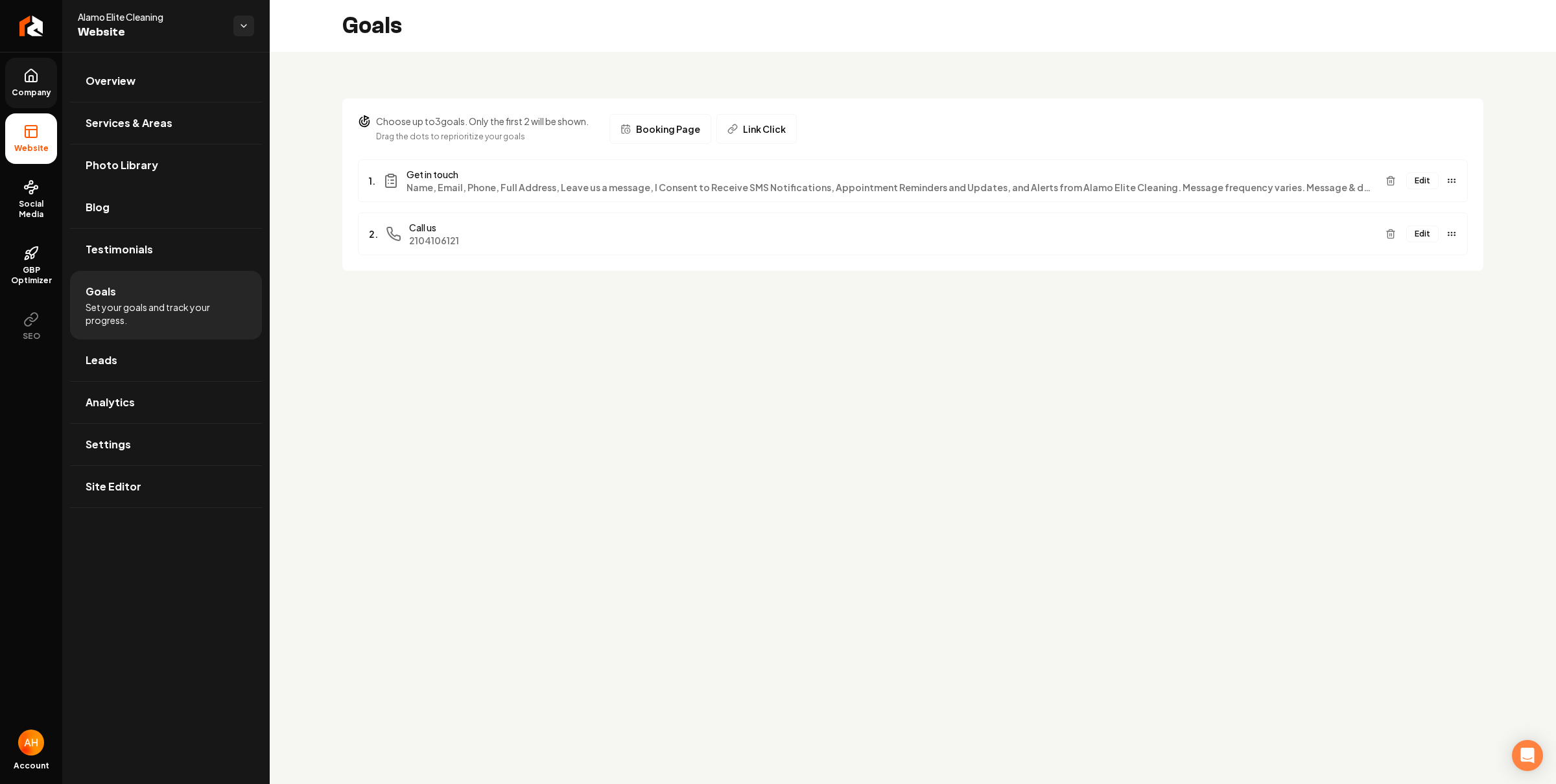
click at [1422, 236] on button "Edit" at bounding box center [1423, 234] width 33 height 17
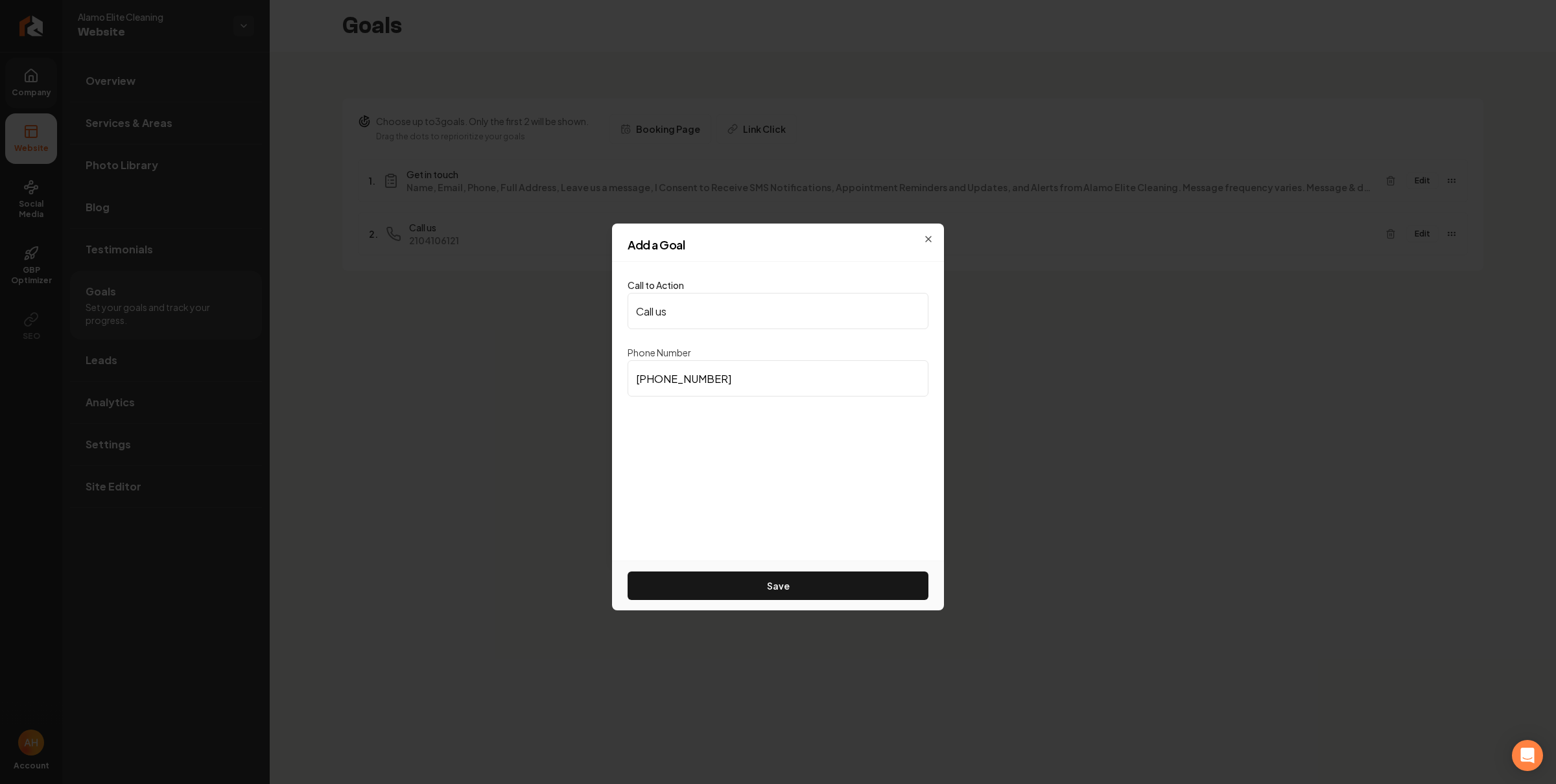
click at [813, 384] on input "(210) 410-6121" at bounding box center [778, 378] width 301 height 36
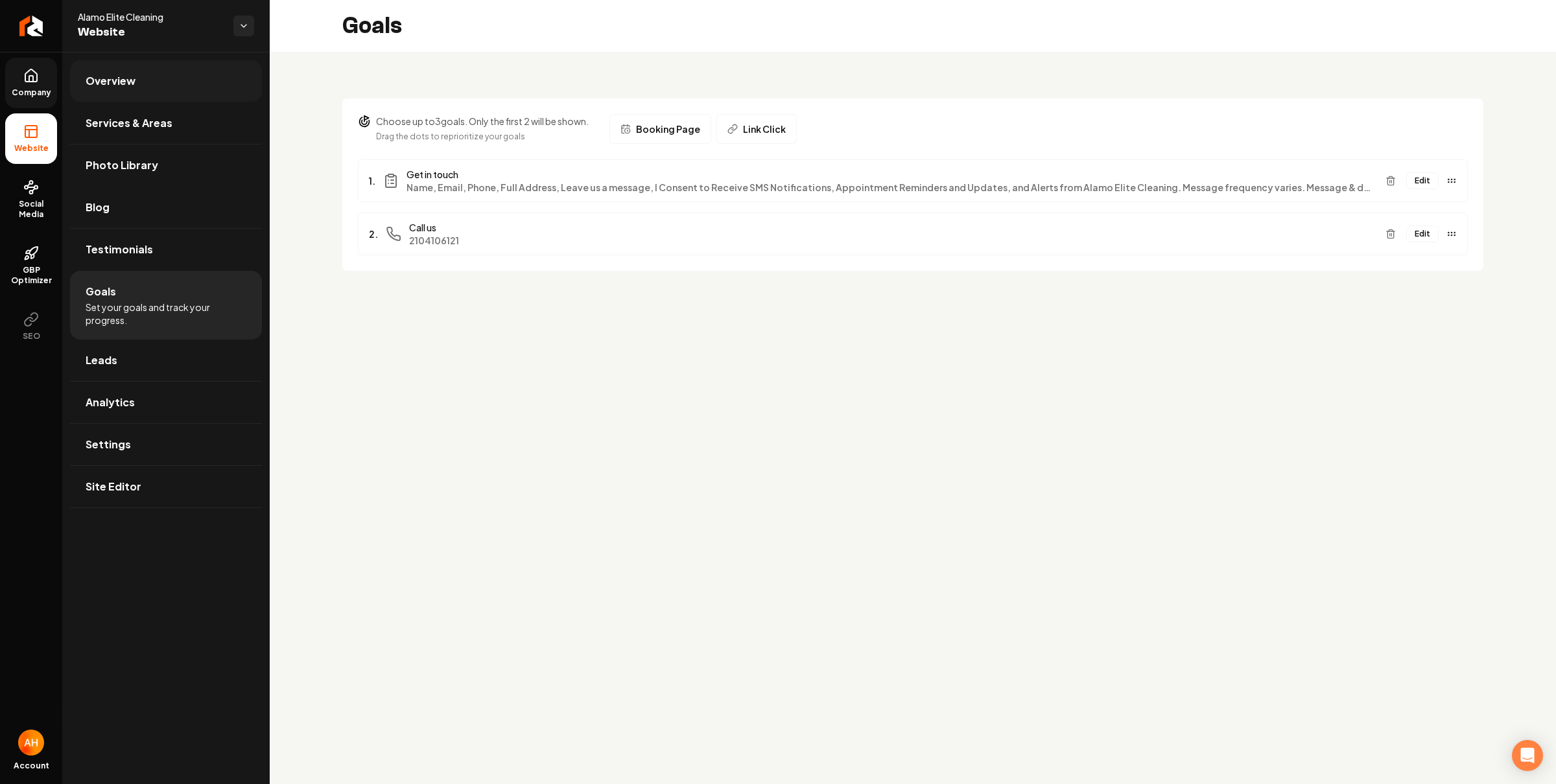
click at [181, 82] on link "Overview" at bounding box center [166, 81] width 192 height 42
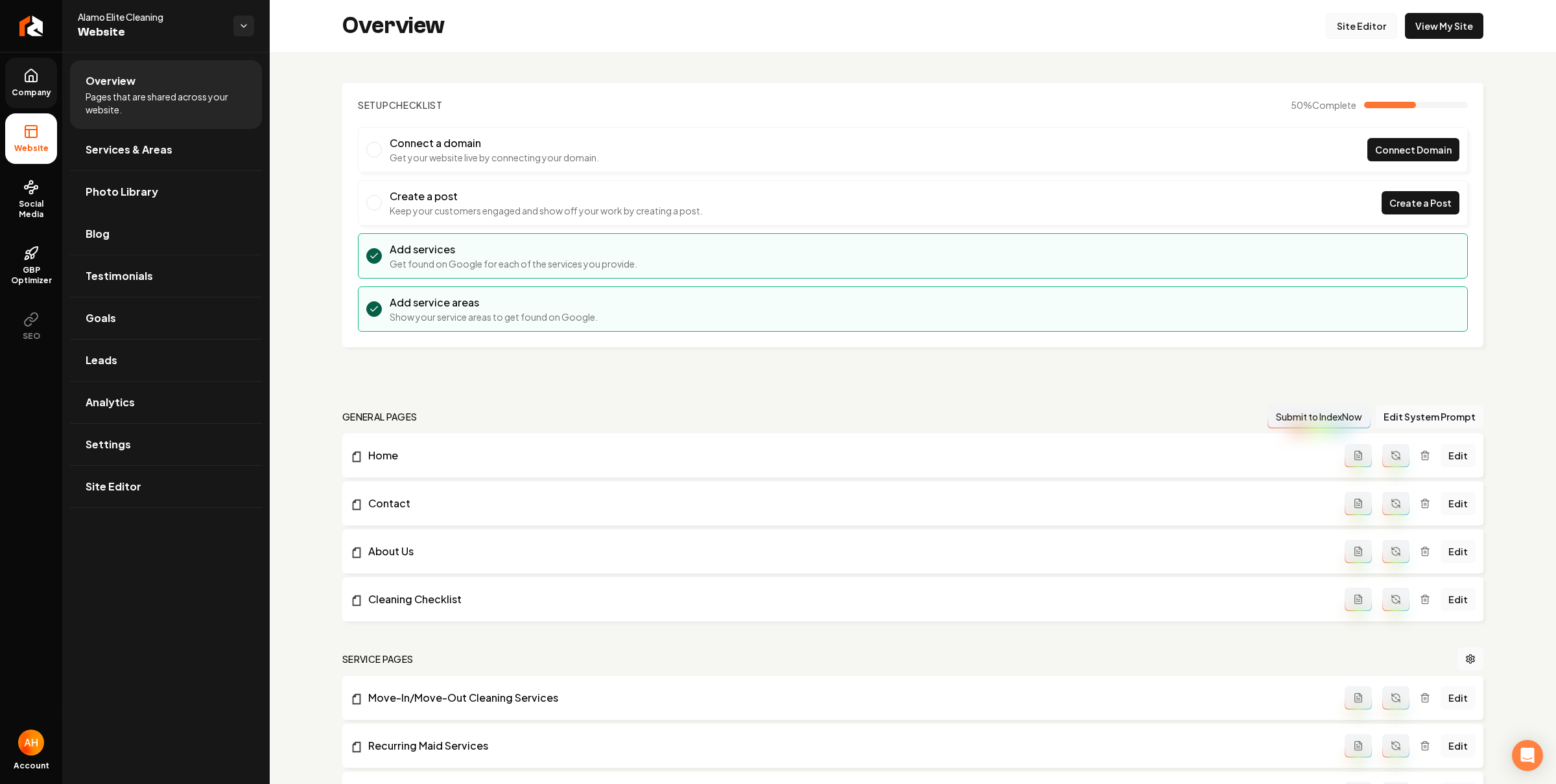
click at [1336, 23] on link "Site Editor" at bounding box center [1362, 25] width 71 height 26
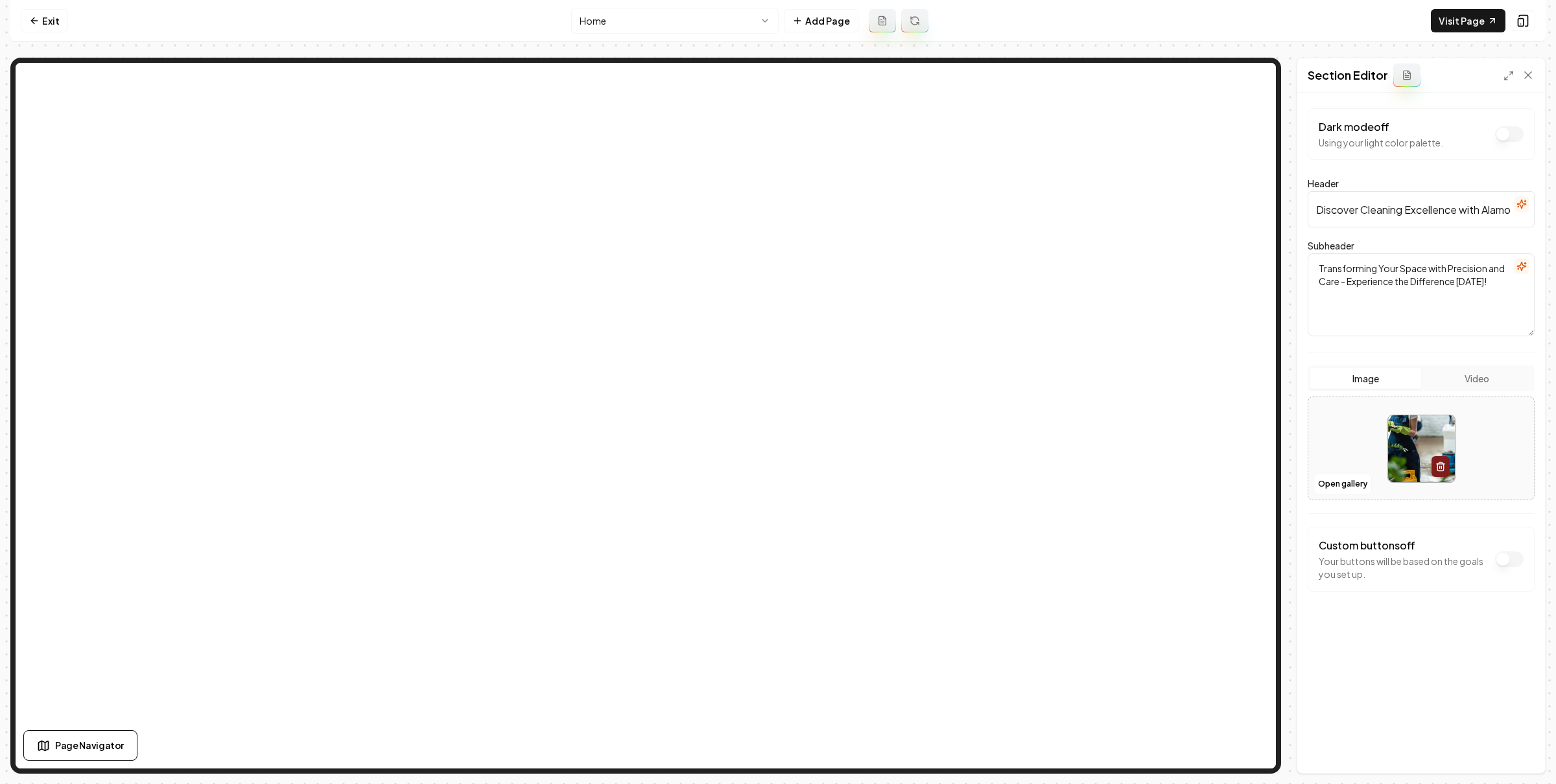
click at [1396, 221] on input "Discover Cleaning Excellence with Alamo Elite Cleaning" at bounding box center [1421, 209] width 227 height 36
click at [1397, 220] on input "Discover Cleaning Excellence with Alamo Elite Cleaning" at bounding box center [1421, 209] width 227 height 36
click at [1385, 289] on textarea "Transforming Your Space with Precision and Care - Experience the Difference Tod…" at bounding box center [1421, 295] width 227 height 83
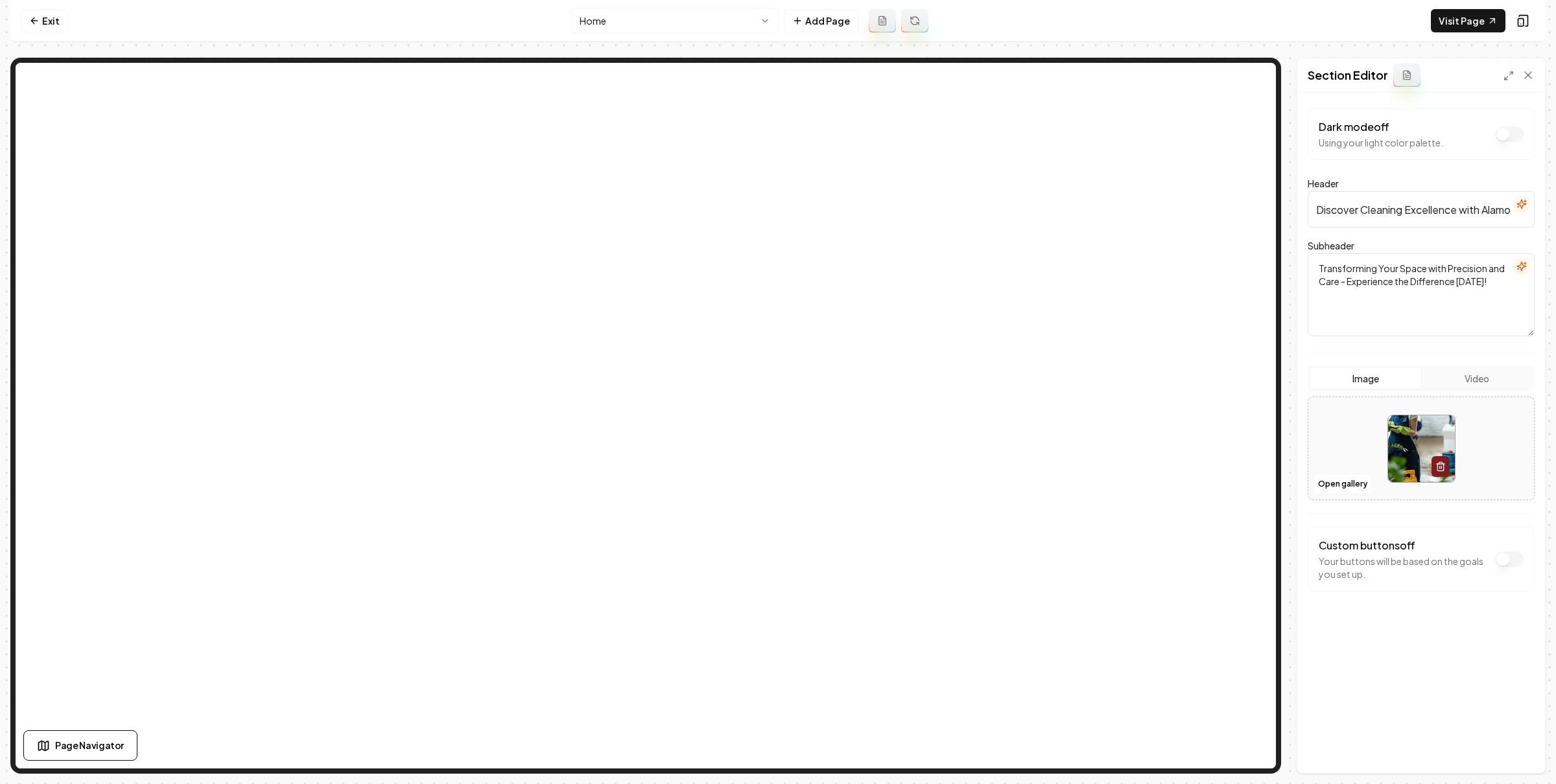
click at [1385, 289] on textarea "Transforming Your Space with Precision and Care - Experience the Difference Tod…" at bounding box center [1421, 295] width 227 height 83
click at [1332, 488] on button "Open gallery" at bounding box center [1343, 484] width 59 height 21
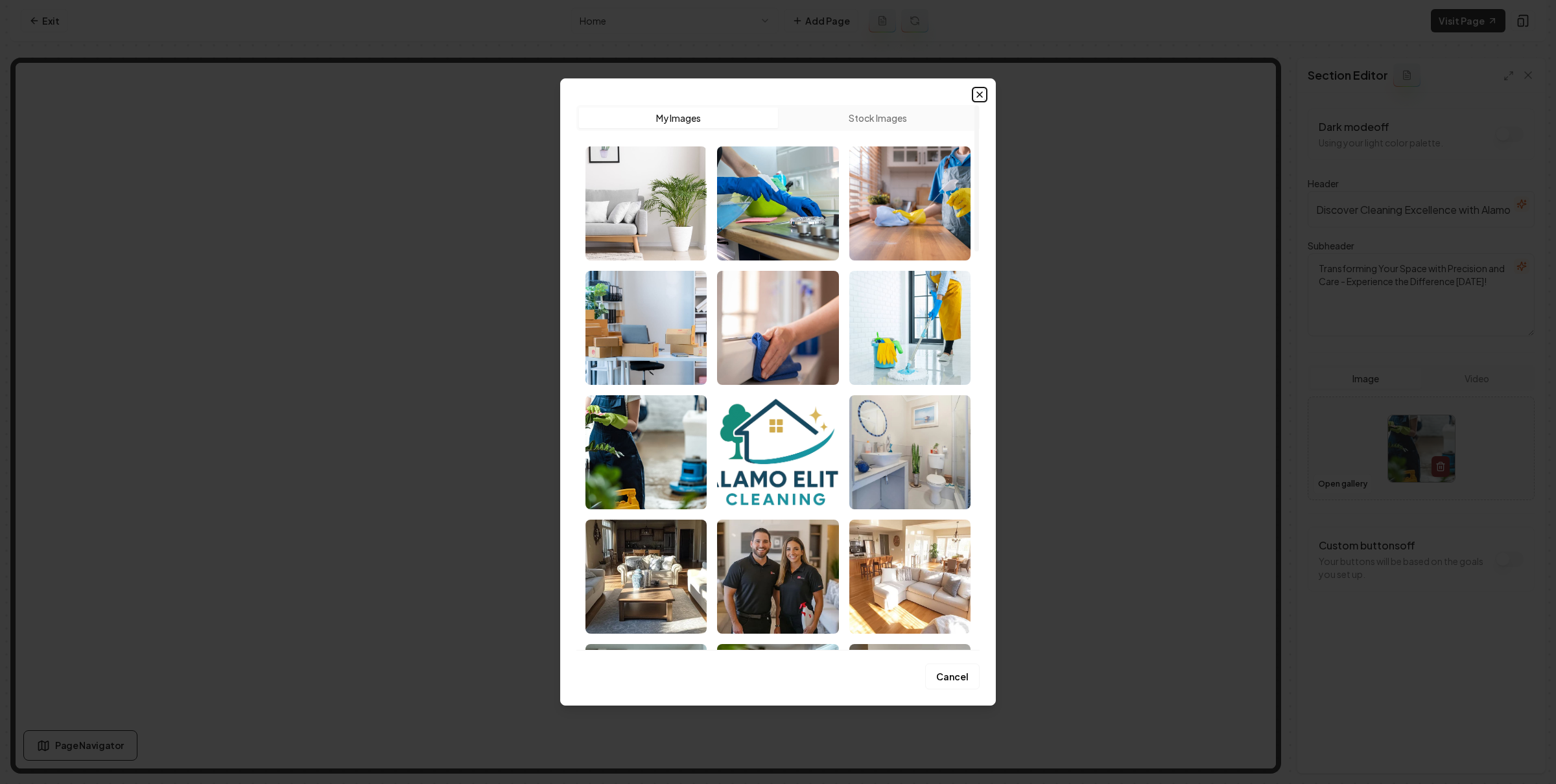
click at [980, 90] on icon "button" at bounding box center [980, 95] width 10 height 10
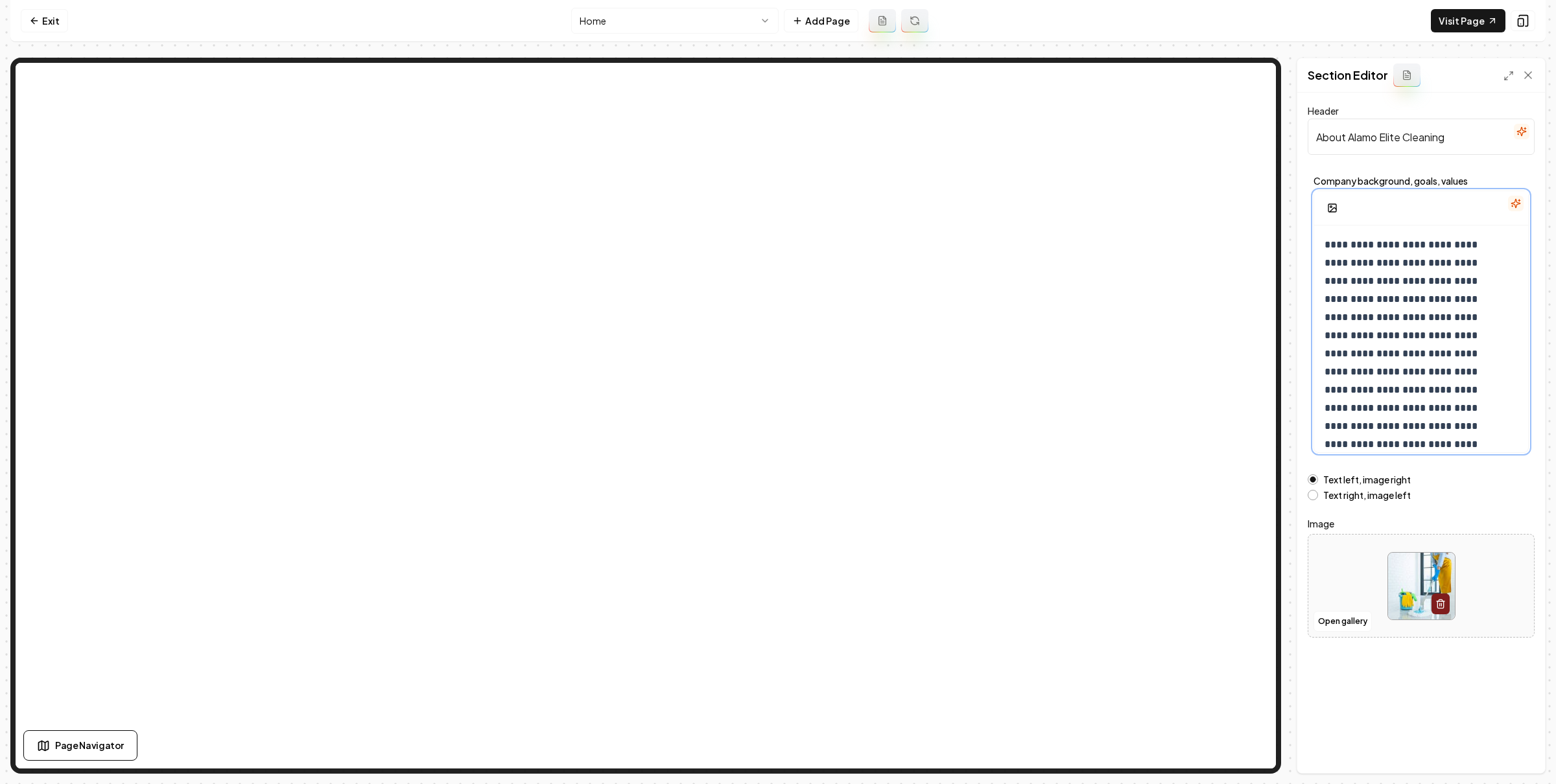
click at [1371, 309] on p "**********" at bounding box center [1414, 381] width 180 height 291
click at [1528, 70] on icon at bounding box center [1528, 75] width 13 height 13
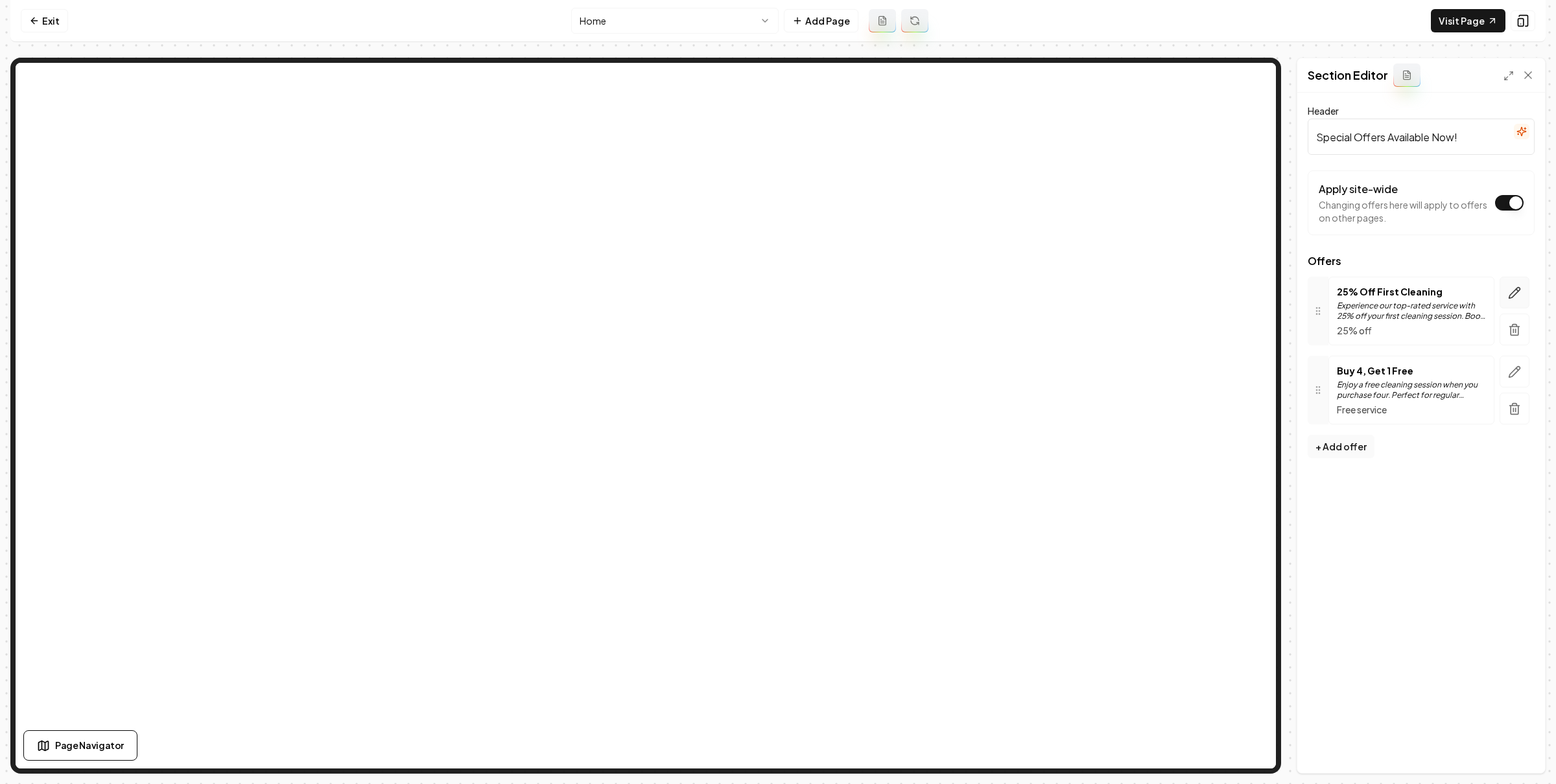
click at [1516, 286] on icon "button" at bounding box center [1514, 292] width 13 height 13
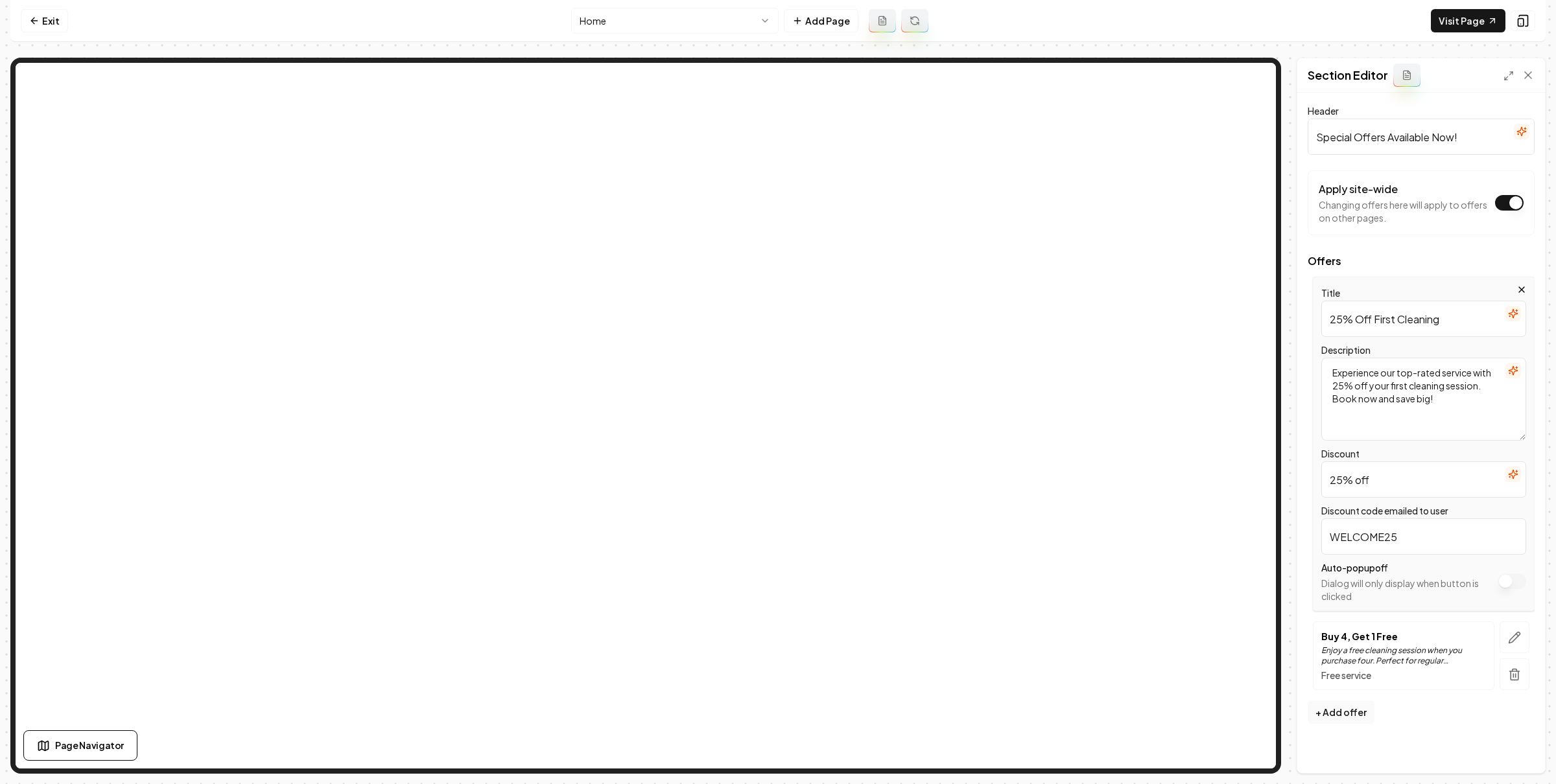
drag, startPoint x: 1334, startPoint y: 320, endPoint x: 1347, endPoint y: 311, distance: 15.8
click at [1335, 319] on input "25% Off First Cleaning" at bounding box center [1424, 318] width 205 height 36
type input "15% Off First Cleaning"
click at [1528, 70] on icon at bounding box center [1528, 75] width 13 height 13
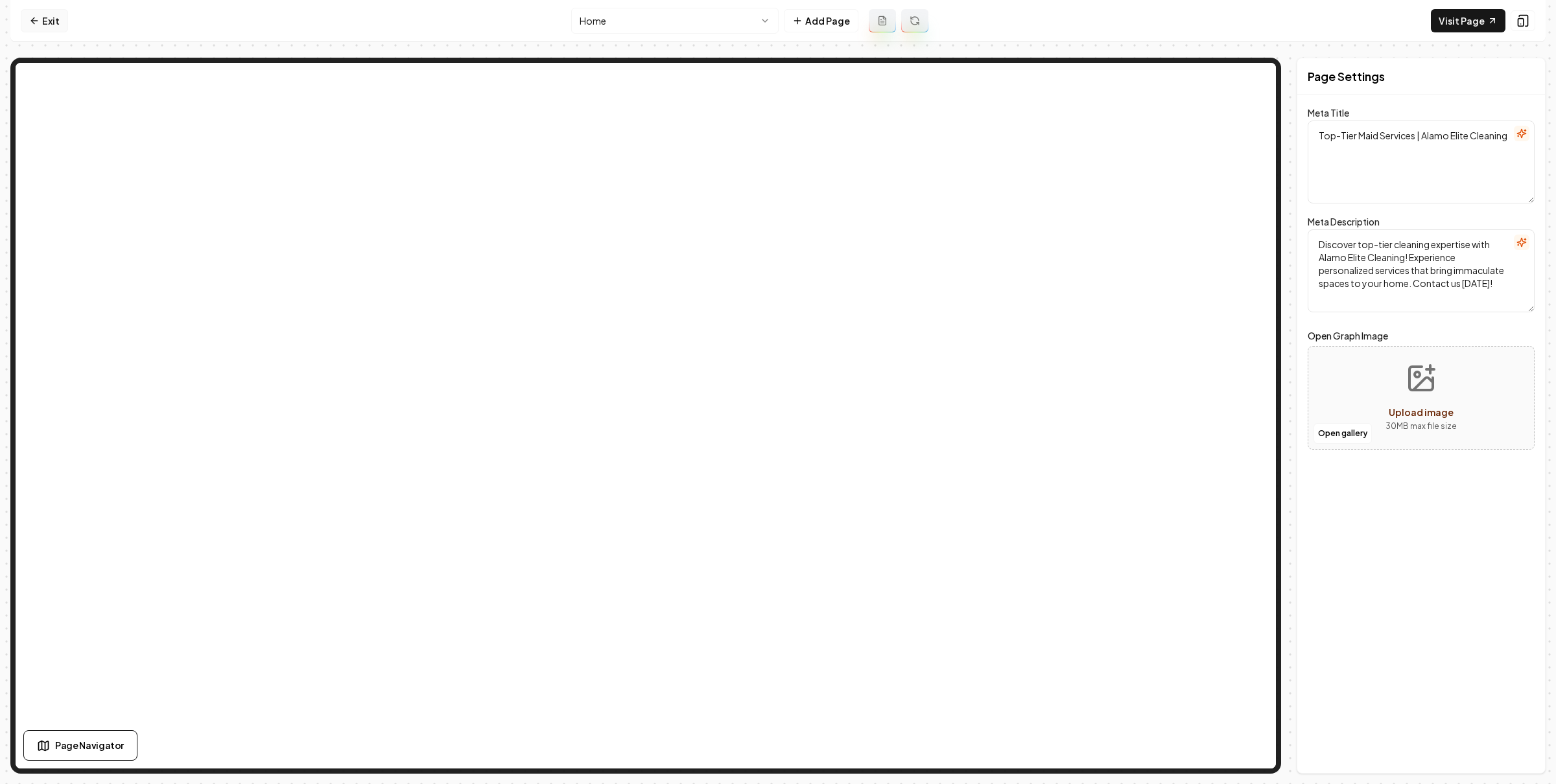
click at [39, 19] on icon at bounding box center [34, 21] width 10 height 10
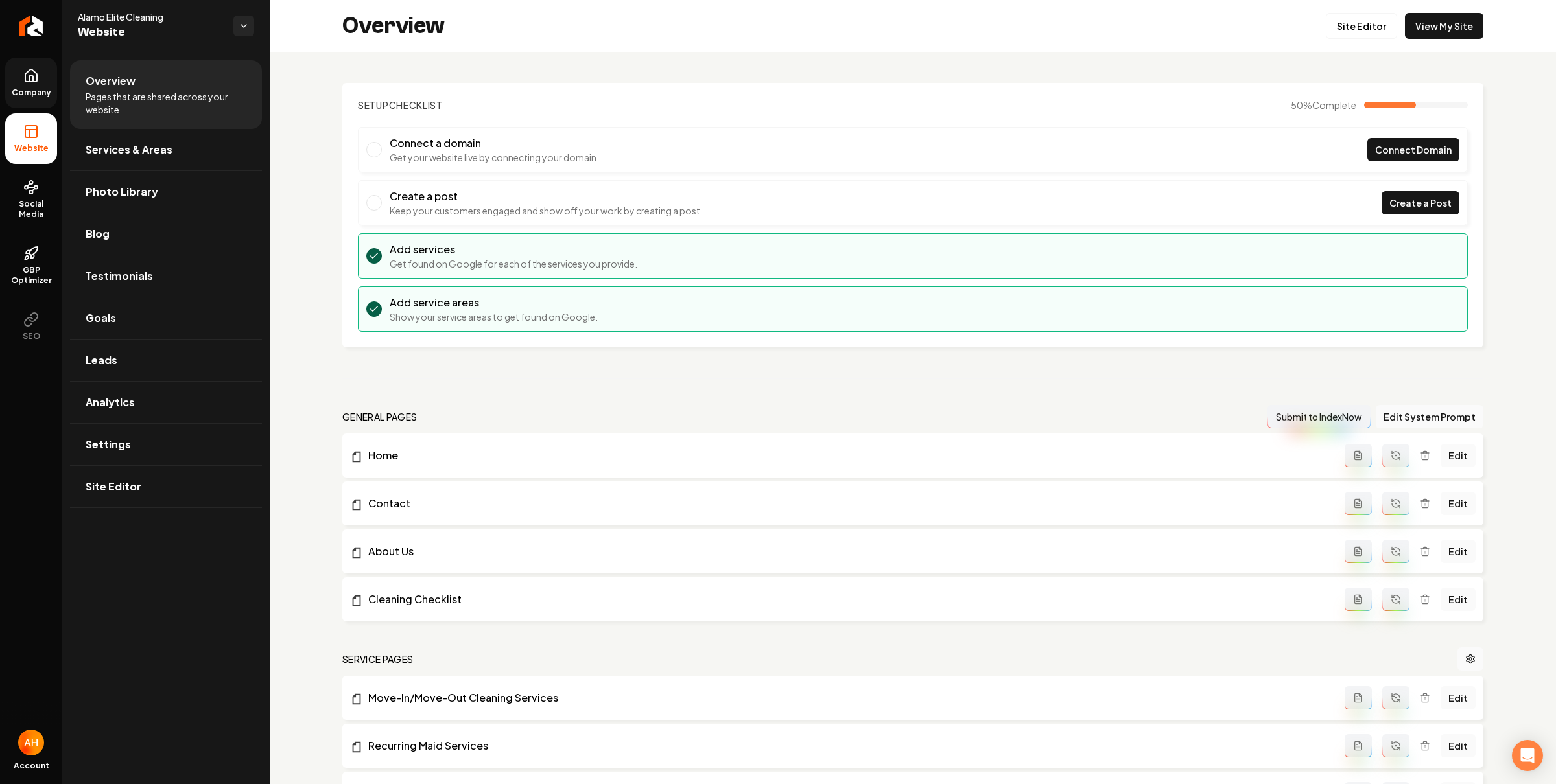
click at [41, 93] on span "Company" at bounding box center [32, 92] width 50 height 10
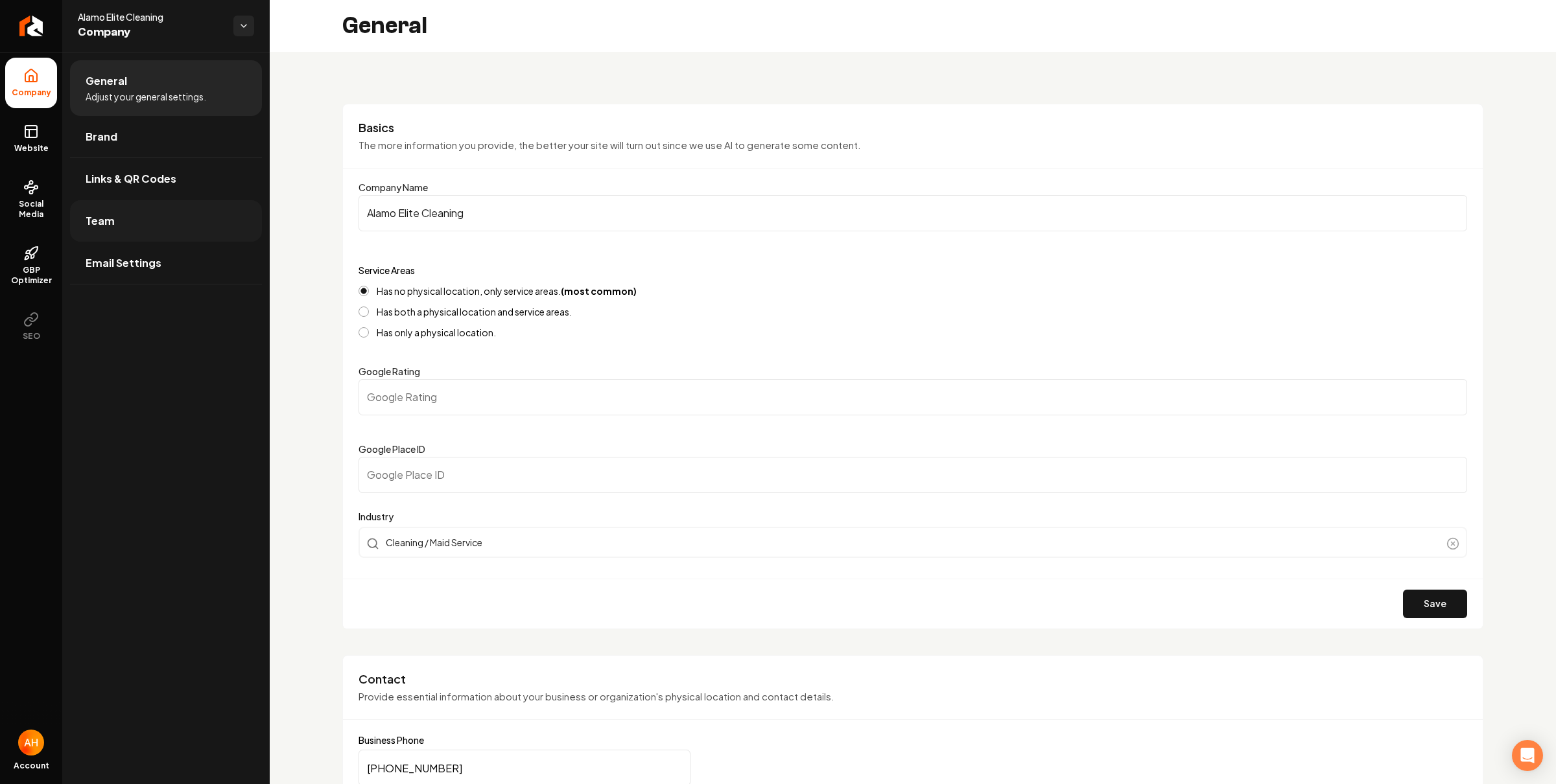
click at [180, 207] on link "Team" at bounding box center [166, 221] width 192 height 42
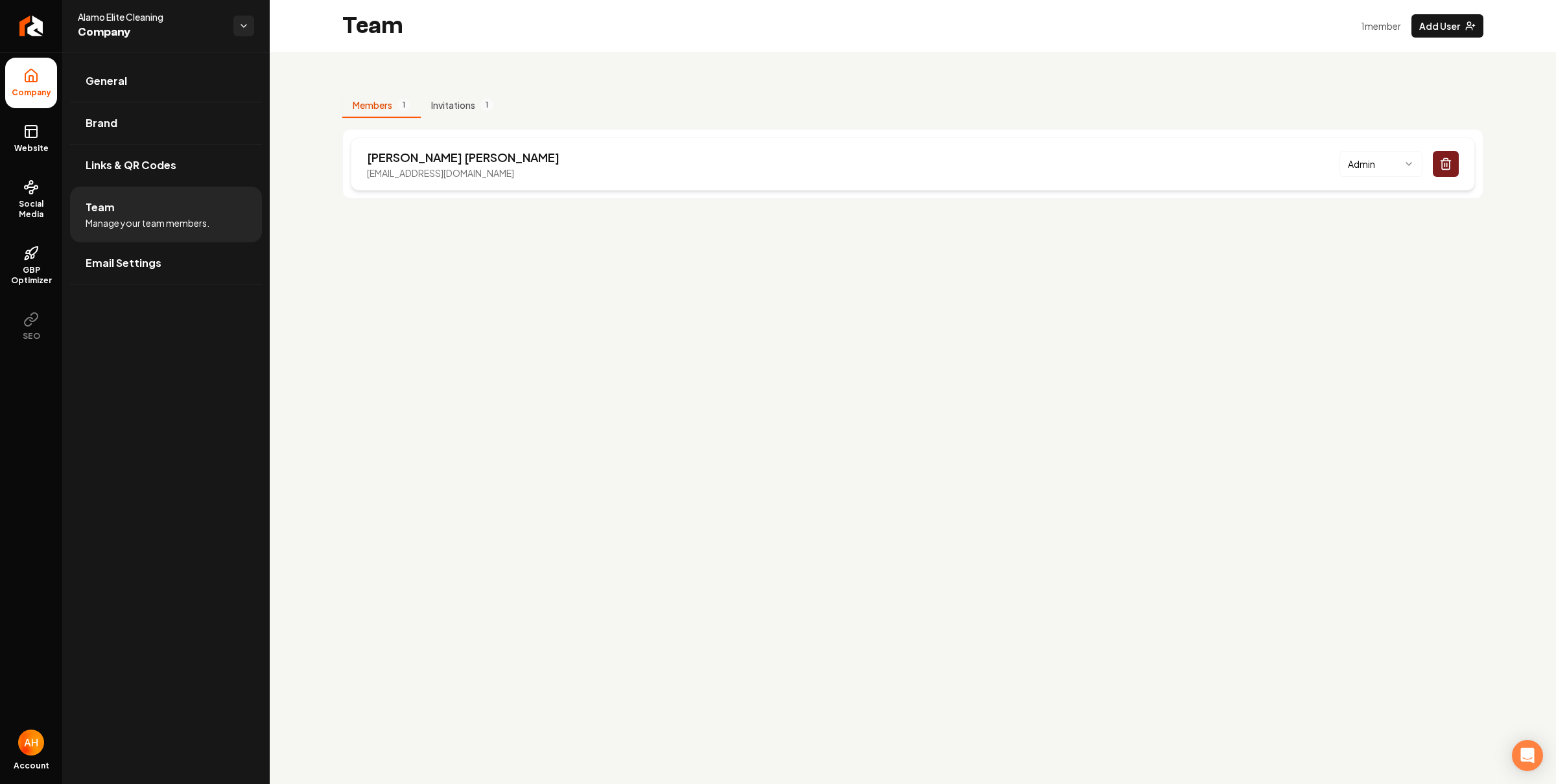
click at [468, 173] on p "contact@alamoelitecleaning.com" at bounding box center [463, 173] width 193 height 13
copy p "contact@alamoelitecleaning.com"
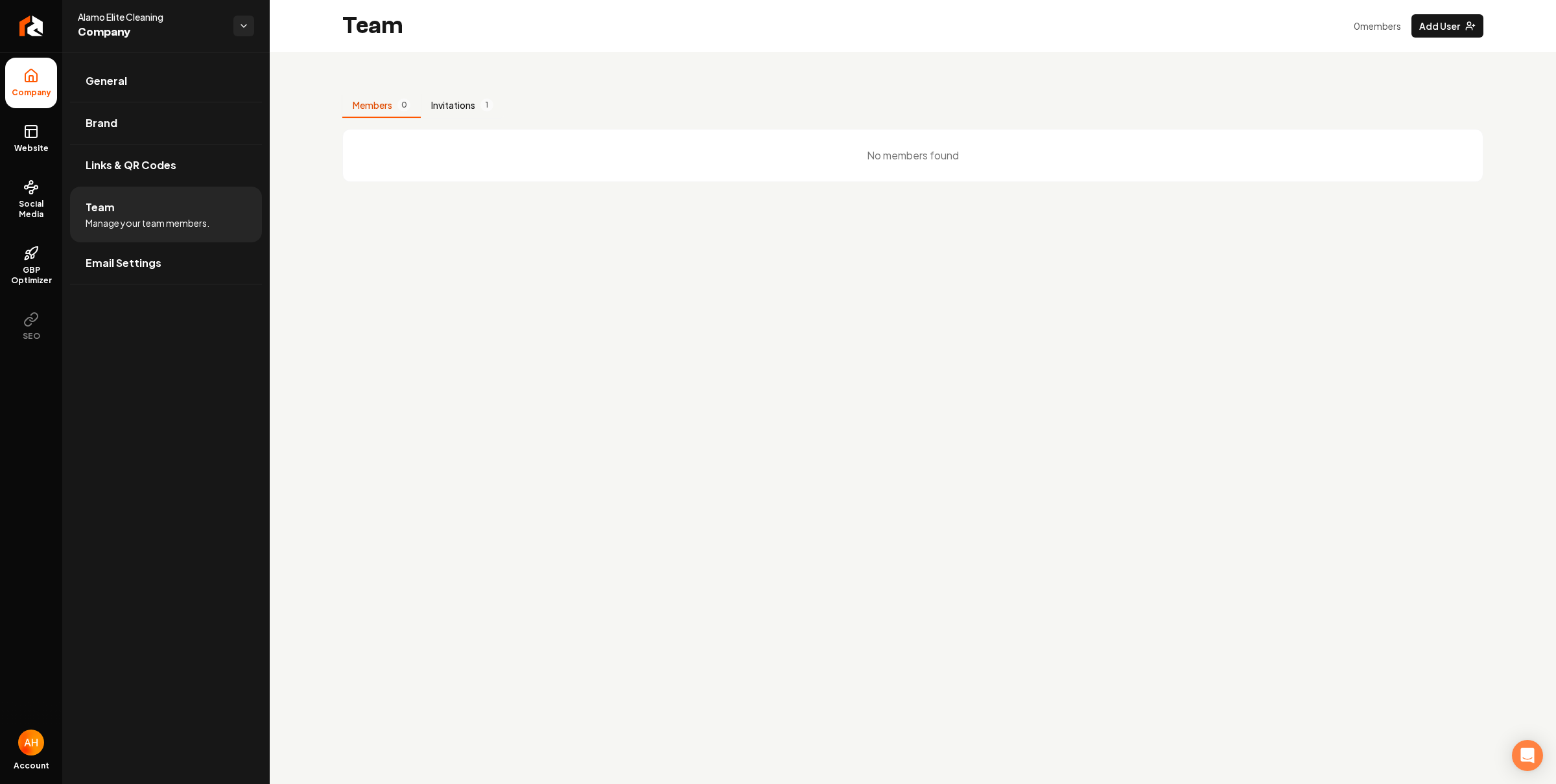
click at [455, 111] on button "Invitations 1" at bounding box center [462, 105] width 83 height 24
click at [181, 78] on link "General" at bounding box center [166, 81] width 192 height 42
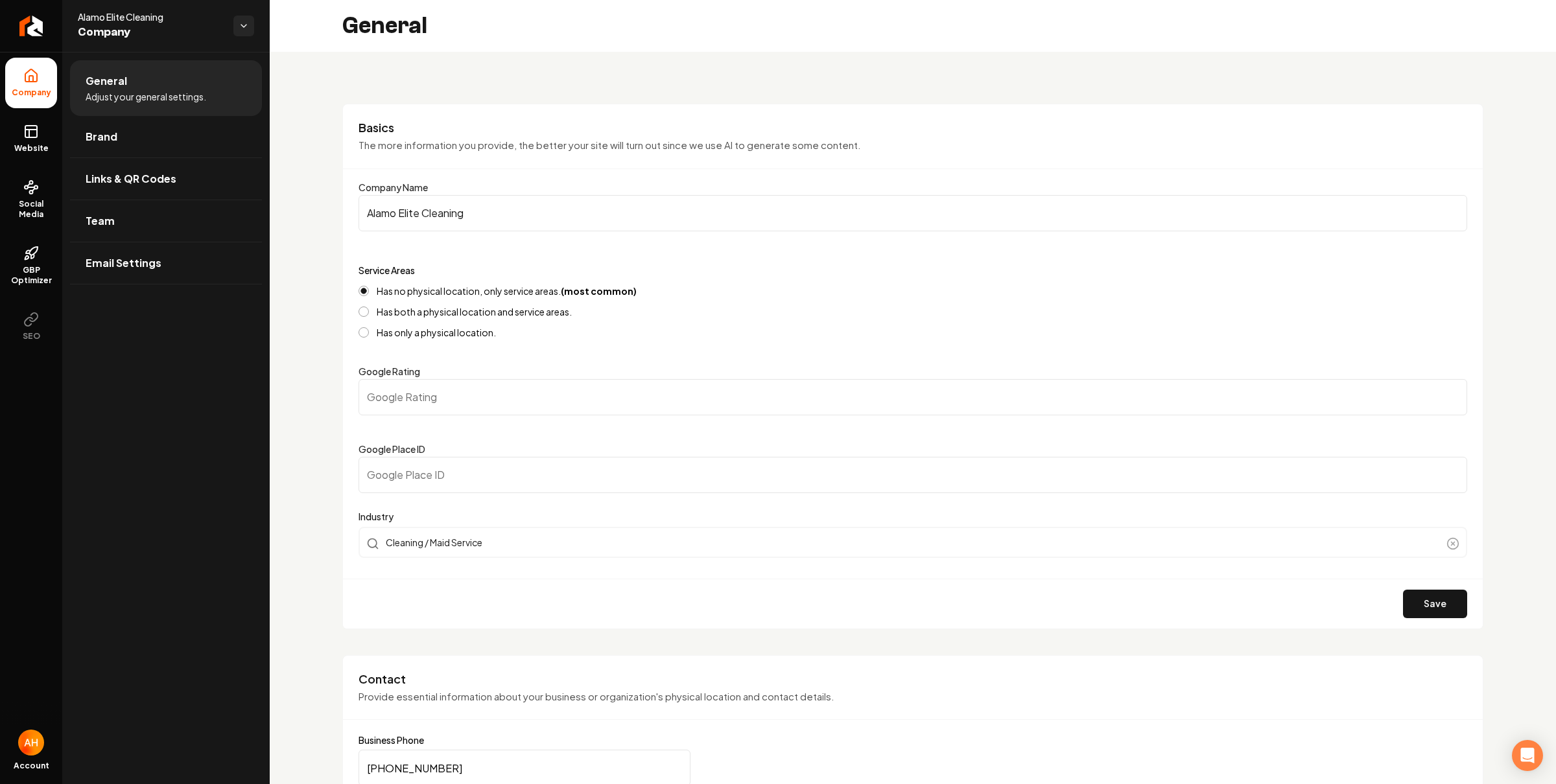
scroll to position [10, 0]
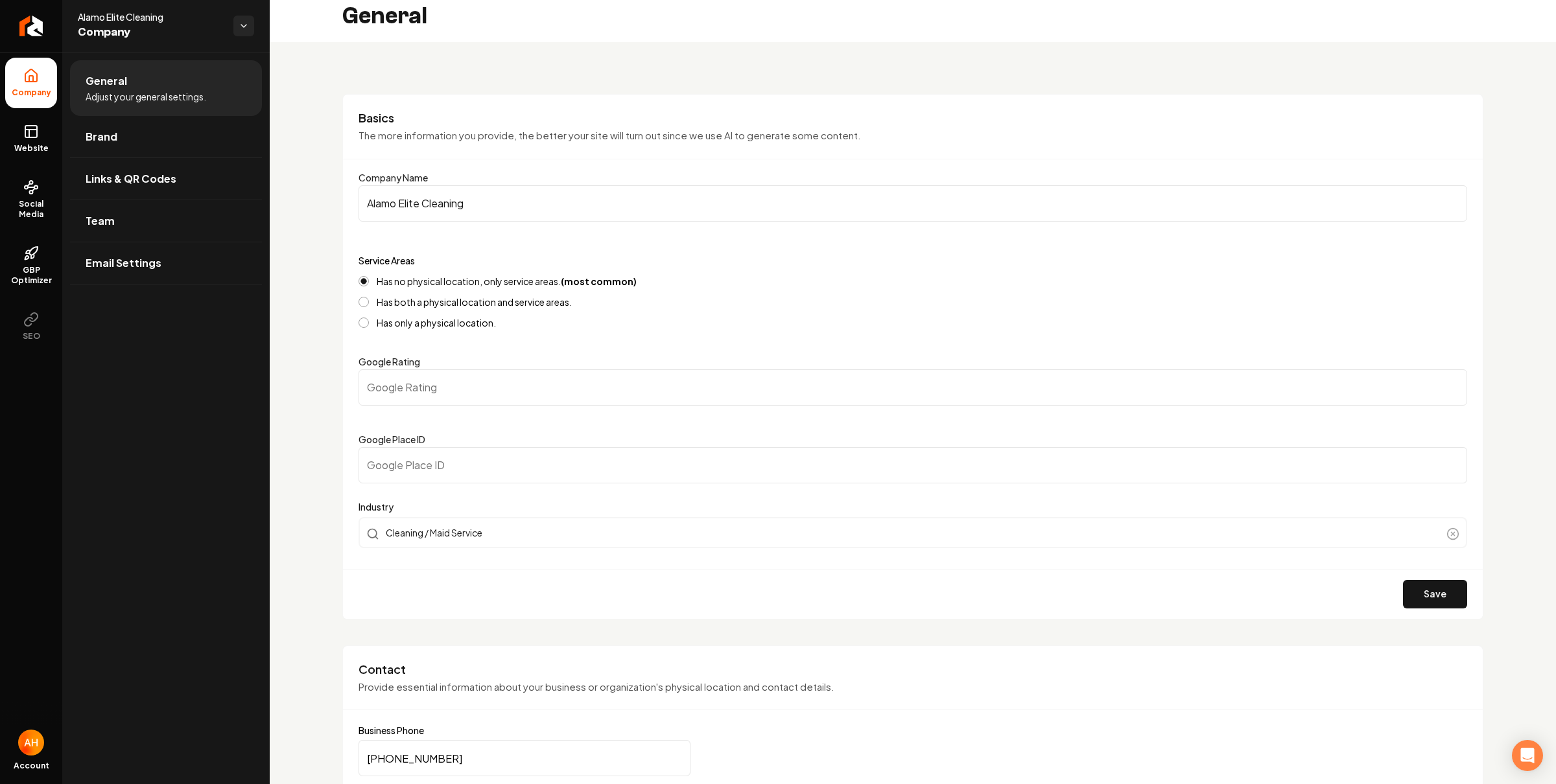
click at [708, 447] on input "Google Place ID" at bounding box center [912, 465] width 1109 height 36
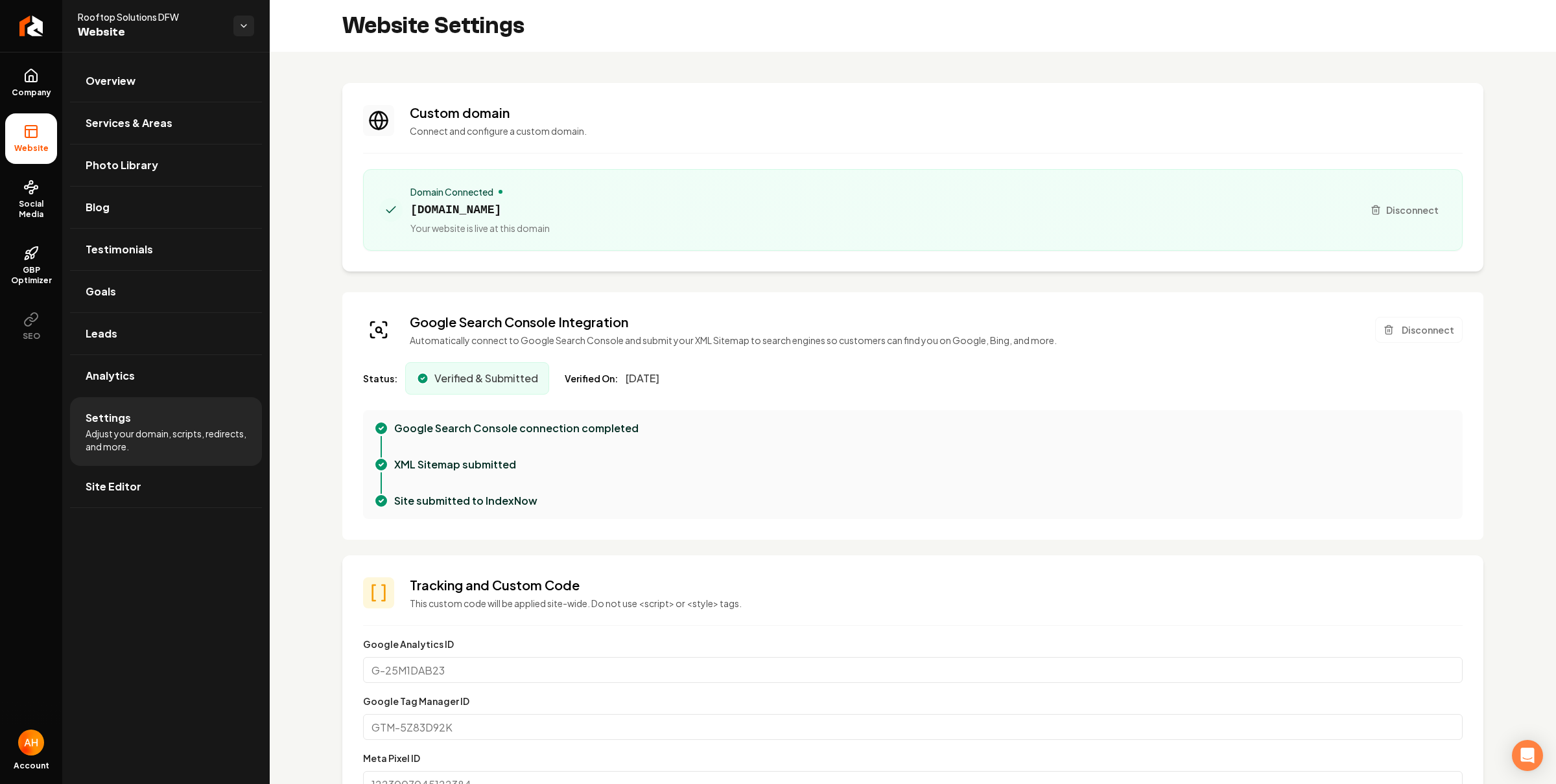
scroll to position [34, 0]
